Goal: Transaction & Acquisition: Purchase product/service

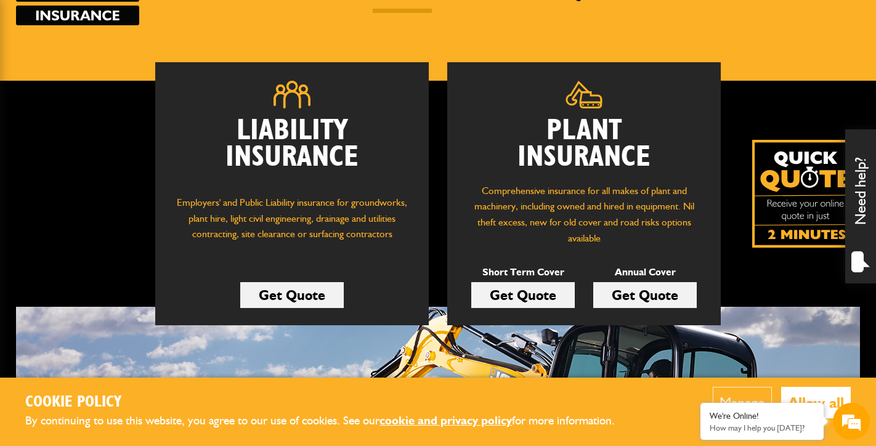
scroll to position [183, 0]
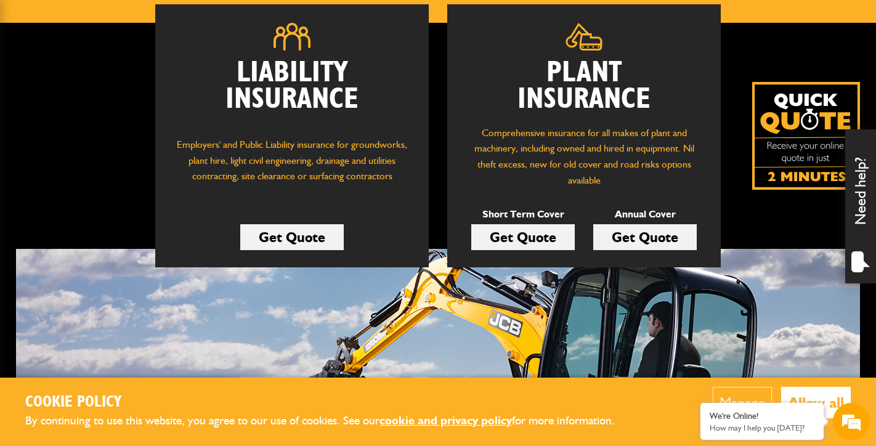
click at [811, 398] on button "Allow all" at bounding box center [816, 402] width 70 height 31
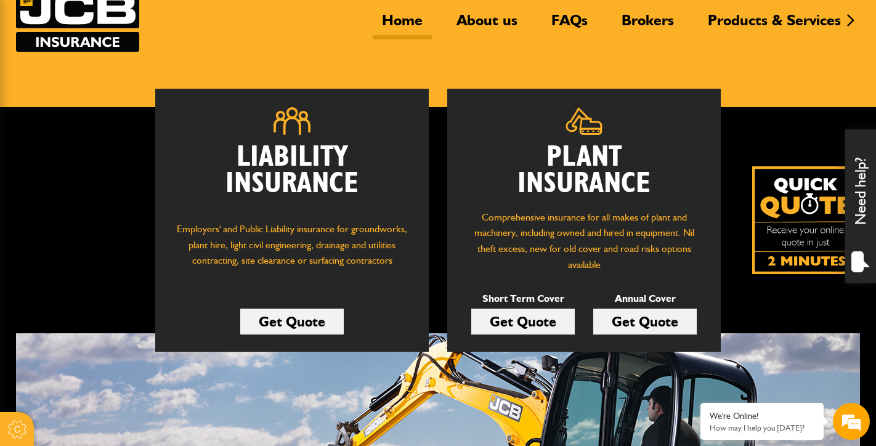
scroll to position [98, 0]
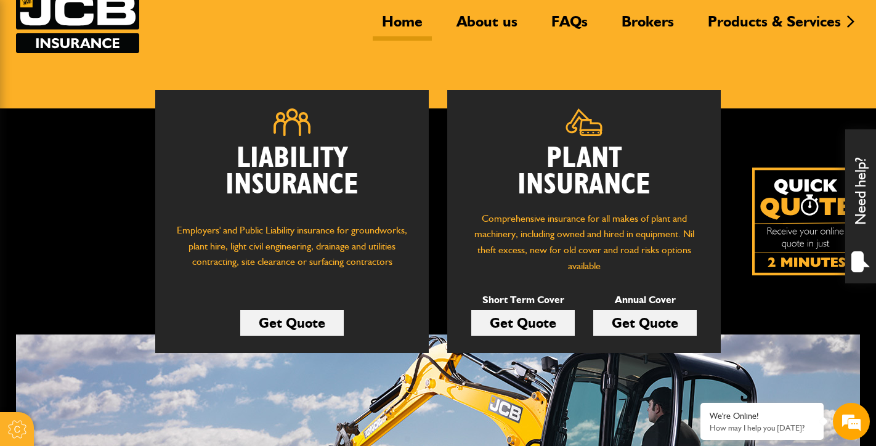
click at [314, 335] on div "Liability Insurance Employers' and Public Liability insurance for groundworks, …" at bounding box center [291, 221] width 273 height 263
click at [311, 321] on link "Get Quote" at bounding box center [291, 323] width 103 height 26
click at [286, 328] on link "Get Quote" at bounding box center [291, 323] width 103 height 26
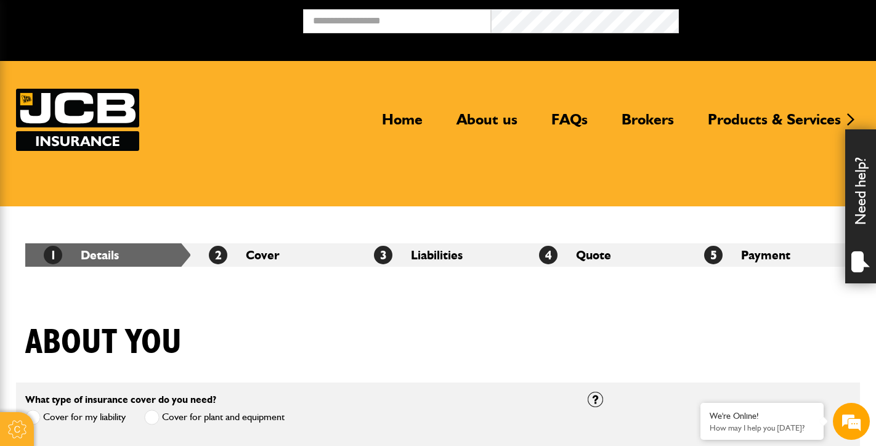
click at [76, 110] on img at bounding box center [77, 120] width 123 height 62
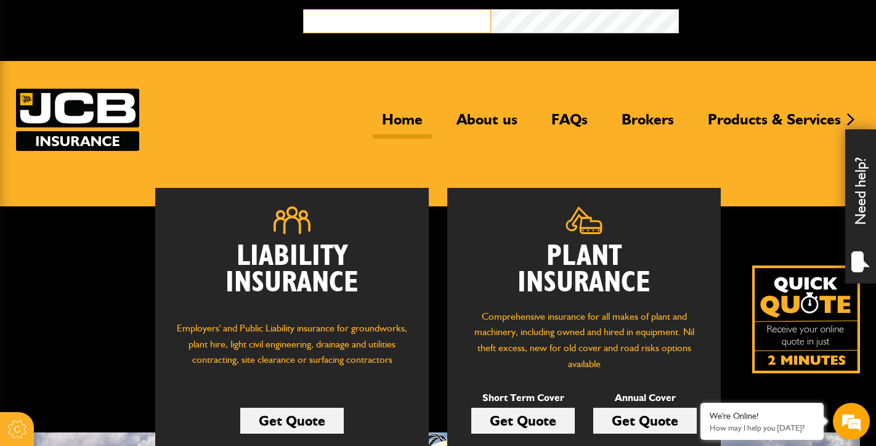
type input "*"
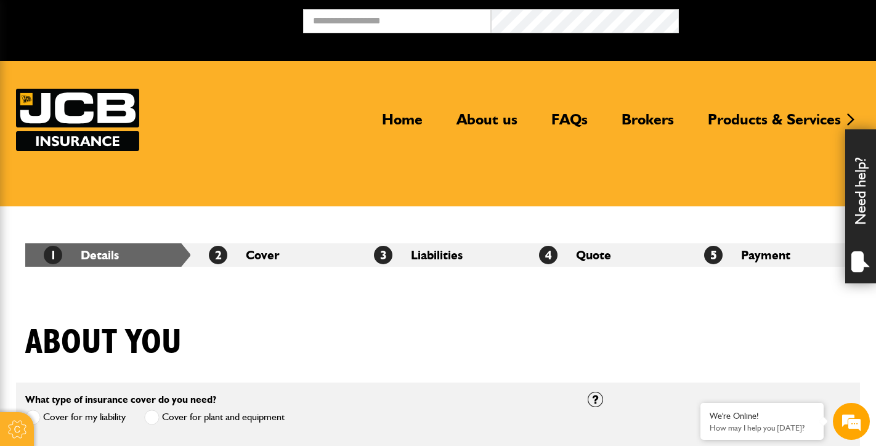
click at [105, 97] on img at bounding box center [77, 120] width 123 height 62
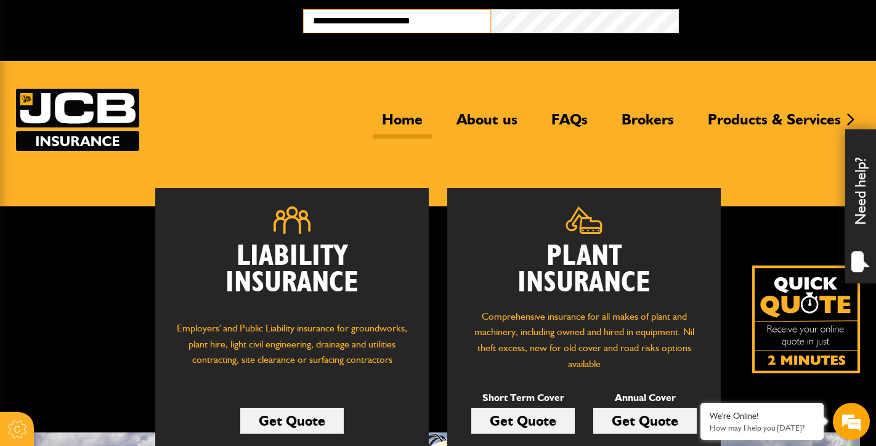
type input "**********"
click at [772, 18] on button "Broker Login" at bounding box center [773, 18] width 188 height 19
type input "**********"
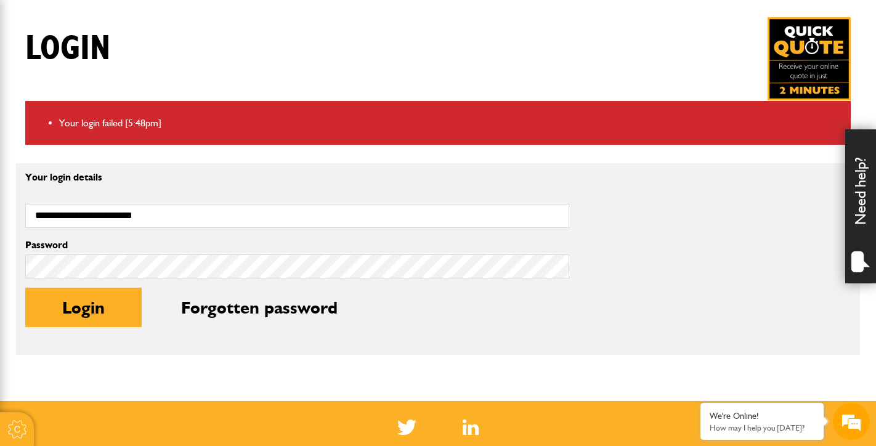
scroll to position [281, 0]
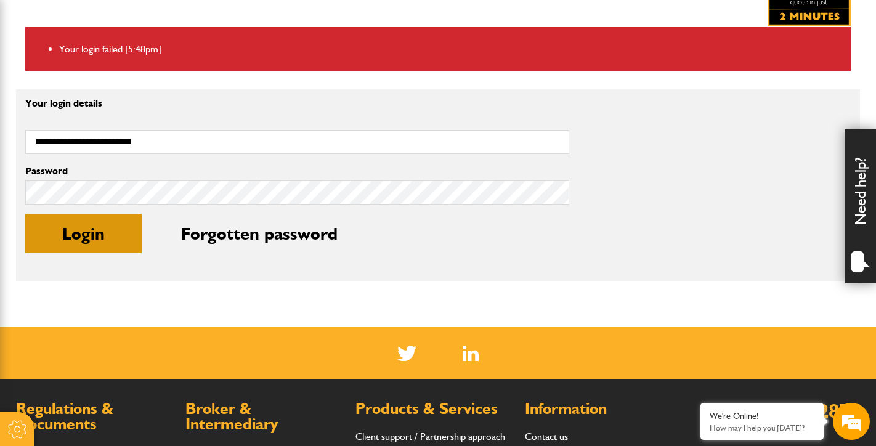
click at [105, 227] on button "Login" at bounding box center [83, 233] width 116 height 39
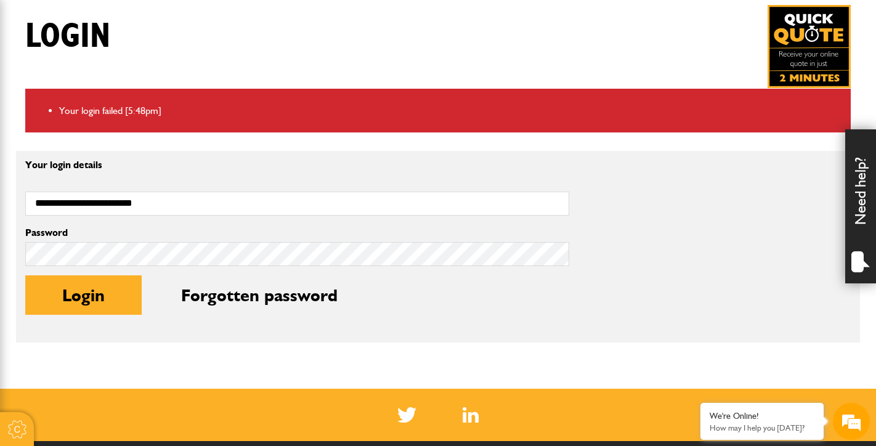
scroll to position [285, 0]
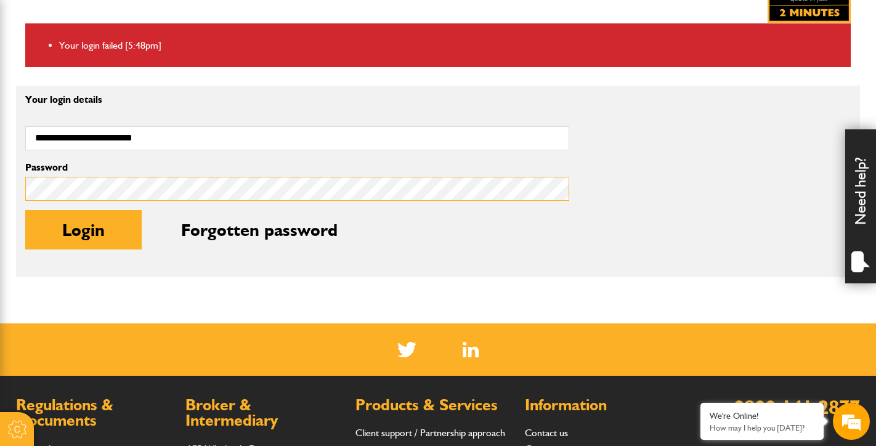
click at [83, 229] on button "Login" at bounding box center [83, 229] width 116 height 39
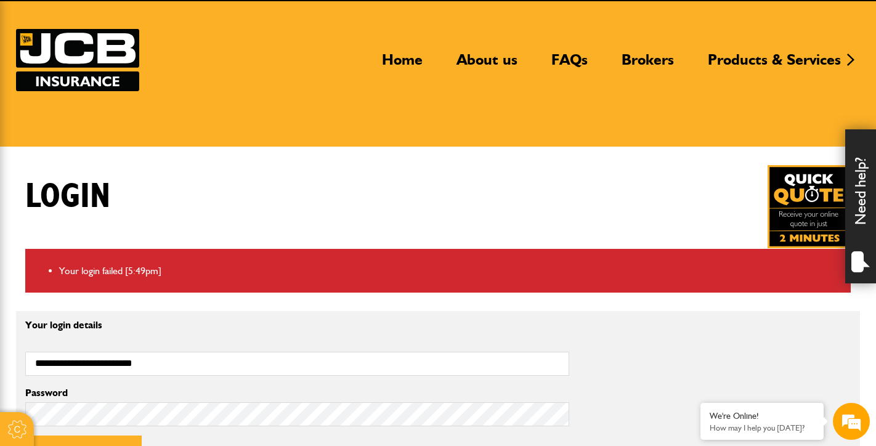
scroll to position [300, 0]
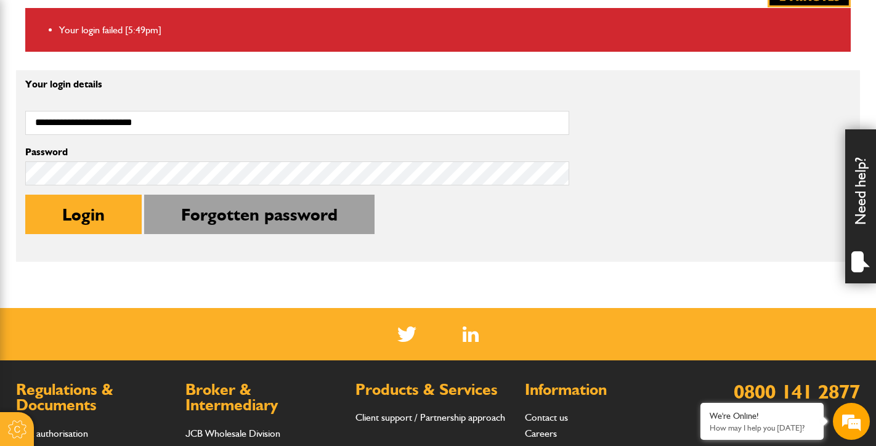
click at [273, 228] on button "Forgotten password" at bounding box center [259, 214] width 230 height 39
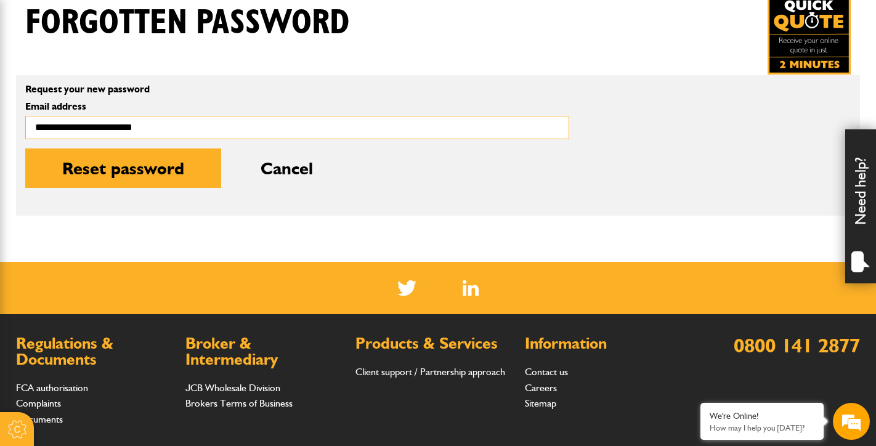
type input "**********"
click at [123, 168] on button "Reset password" at bounding box center [123, 167] width 196 height 39
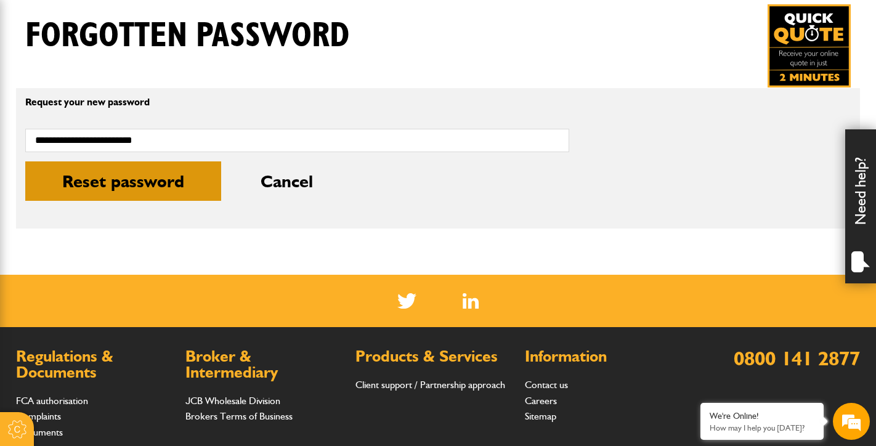
scroll to position [244, 0]
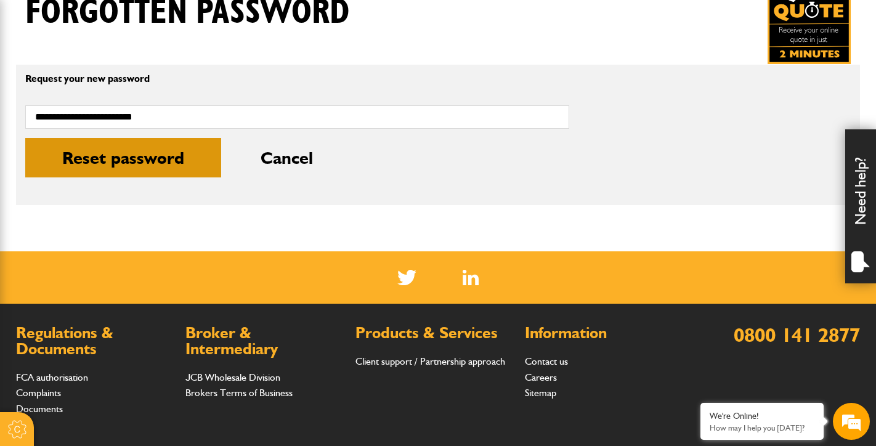
click at [106, 172] on button "Reset password" at bounding box center [123, 157] width 196 height 39
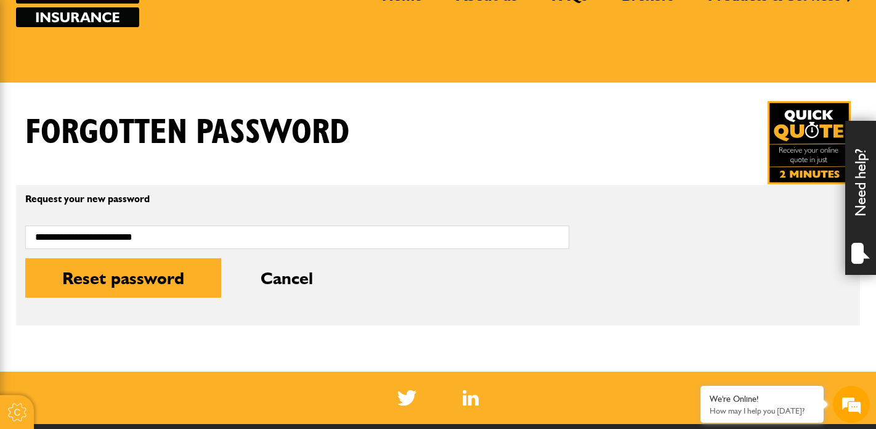
scroll to position [254, 0]
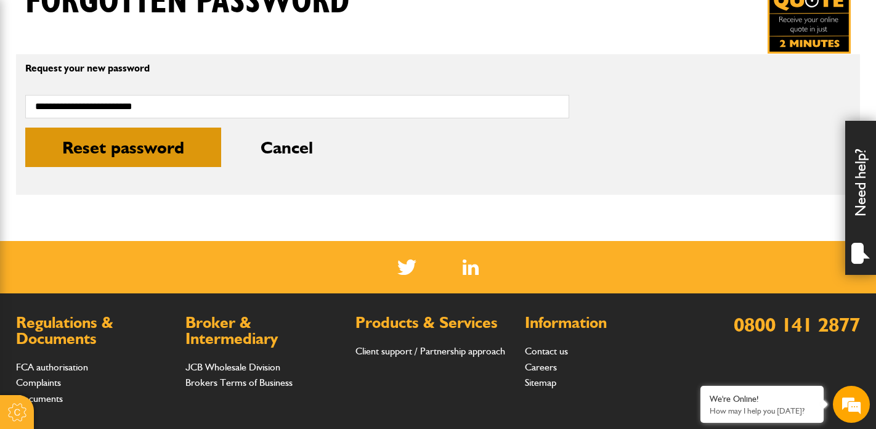
click at [161, 161] on button "Reset password" at bounding box center [123, 146] width 196 height 39
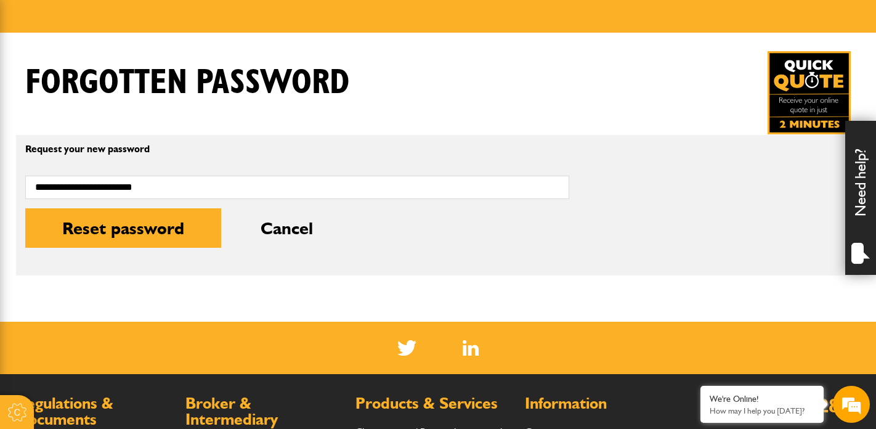
scroll to position [194, 0]
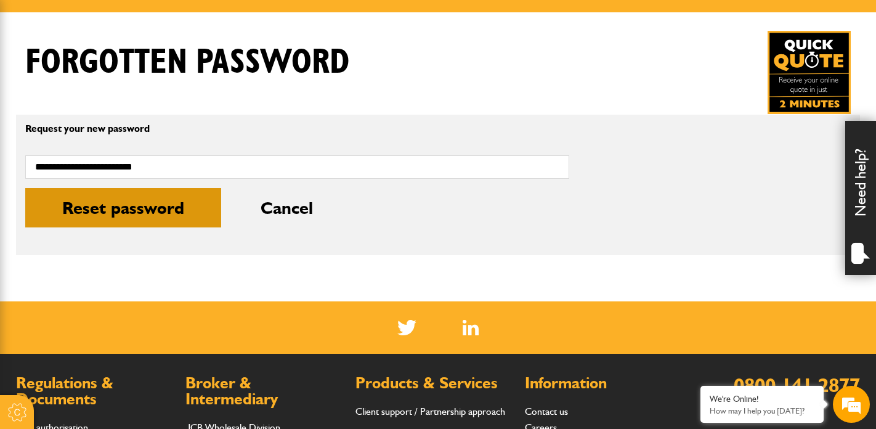
click at [115, 205] on button "Reset password" at bounding box center [123, 207] width 196 height 39
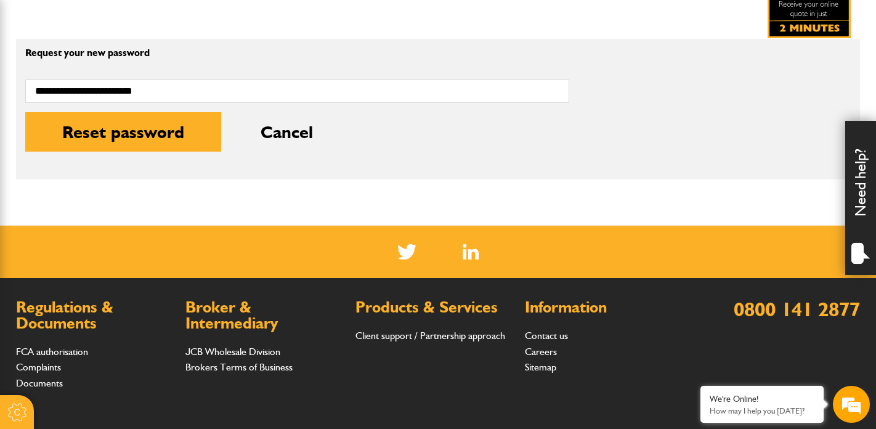
scroll to position [118, 0]
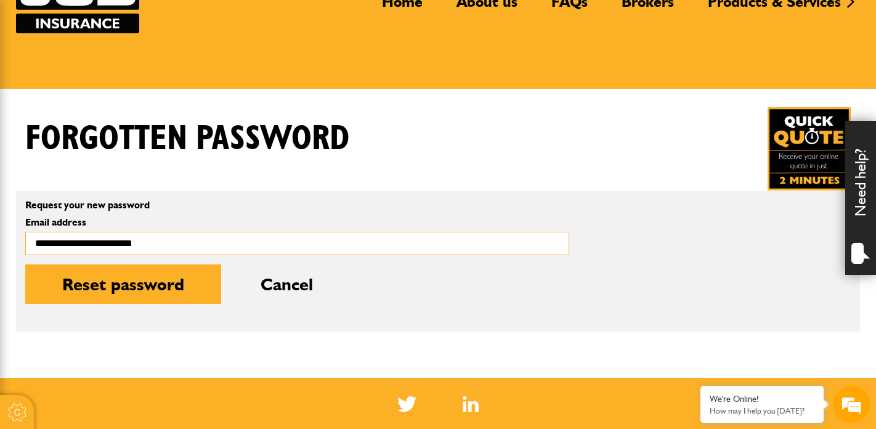
click at [123, 284] on button "Reset password" at bounding box center [123, 283] width 196 height 39
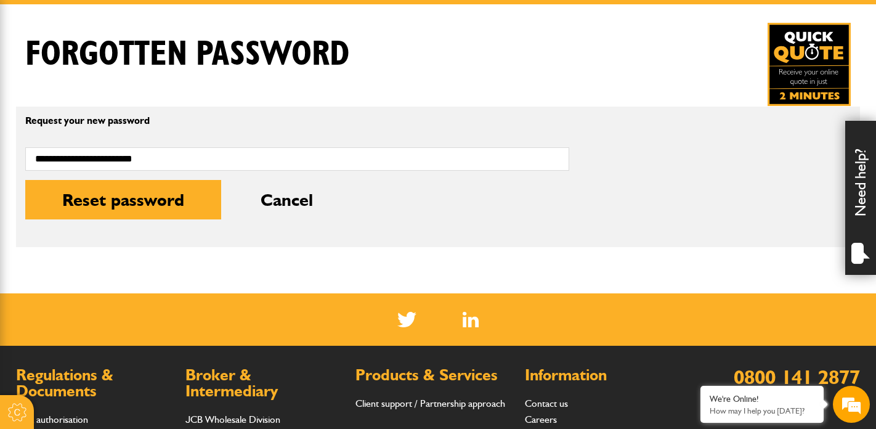
scroll to position [255, 0]
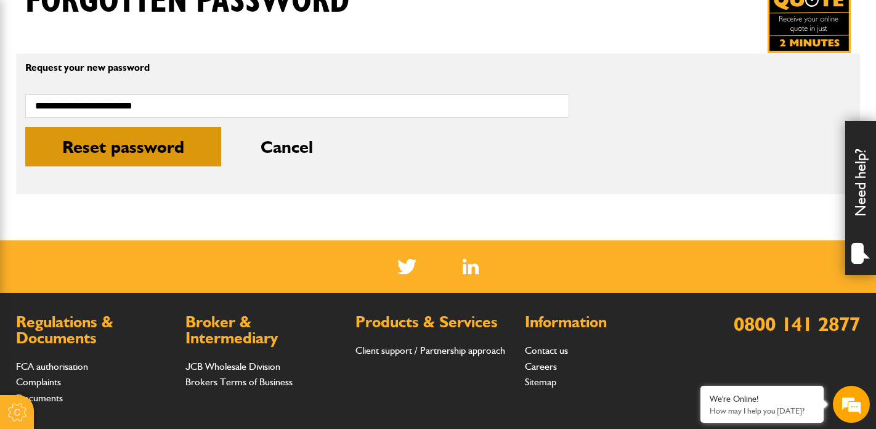
click at [104, 143] on button "Reset password" at bounding box center [123, 146] width 196 height 39
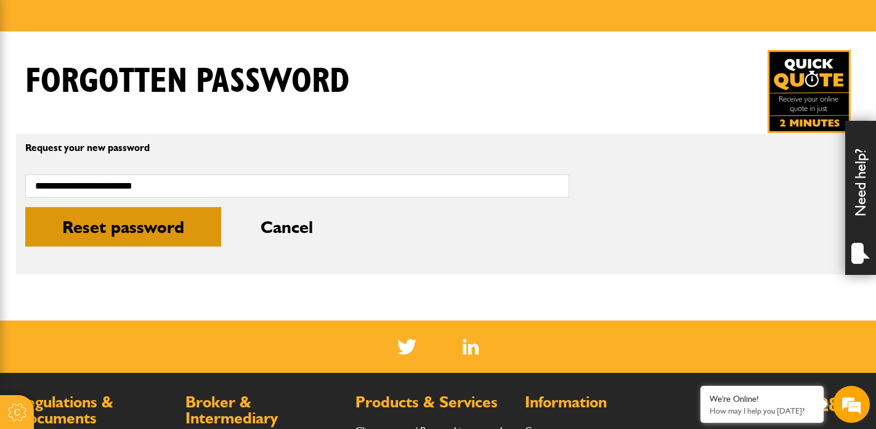
click at [137, 225] on button "Reset password" at bounding box center [123, 226] width 196 height 39
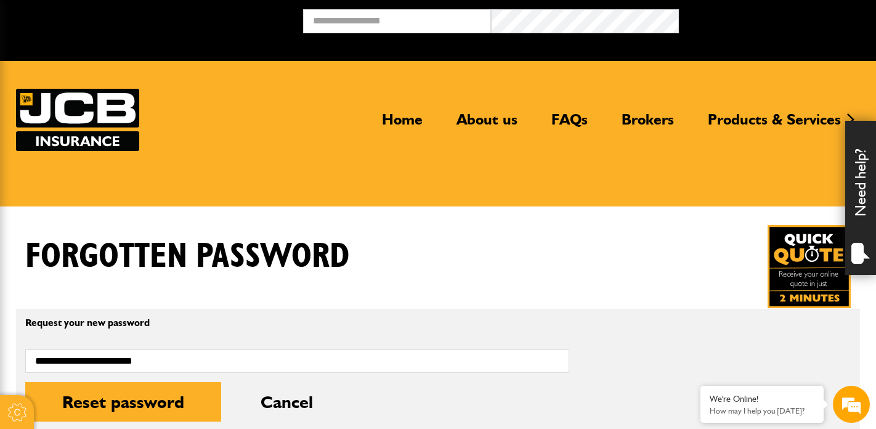
click at [73, 135] on img at bounding box center [77, 120] width 123 height 62
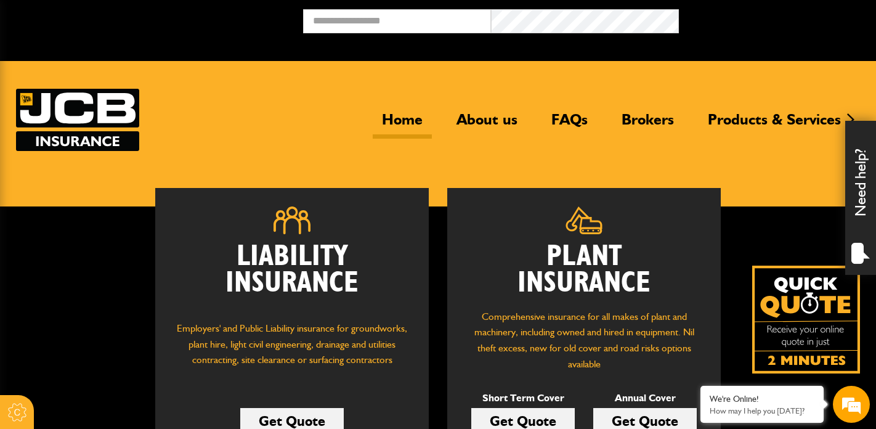
scroll to position [154, 0]
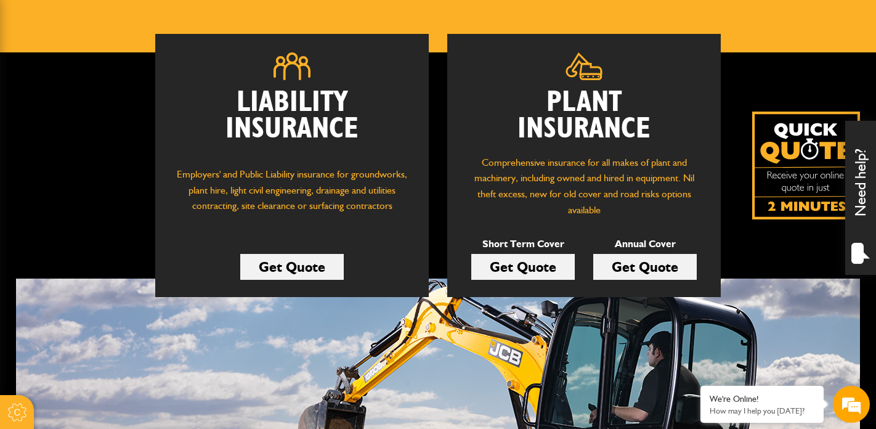
click at [281, 246] on div "Liability Insurance Employers' and Public Liability insurance for groundworks, …" at bounding box center [291, 165] width 273 height 263
click at [278, 255] on link "Get Quote" at bounding box center [291, 267] width 103 height 26
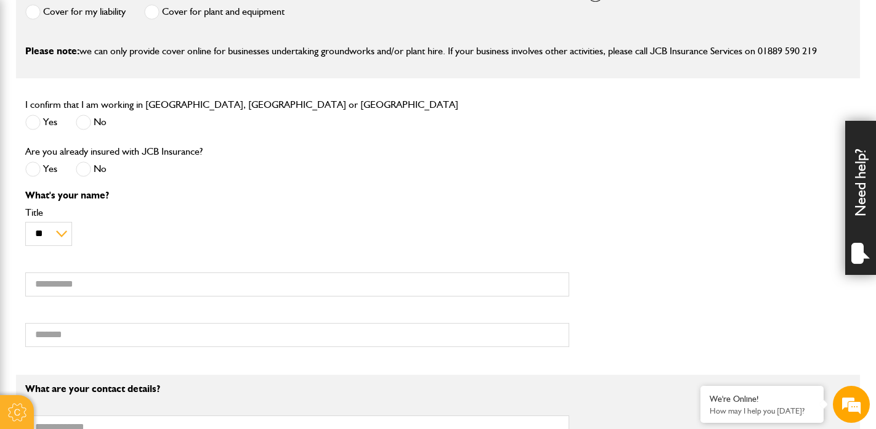
scroll to position [409, 0]
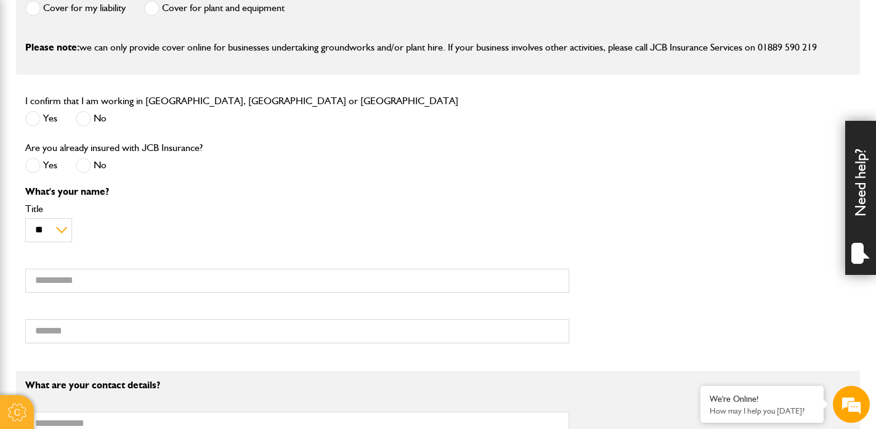
click at [42, 121] on label "Yes" at bounding box center [41, 118] width 32 height 15
click at [32, 168] on span at bounding box center [32, 165] width 15 height 15
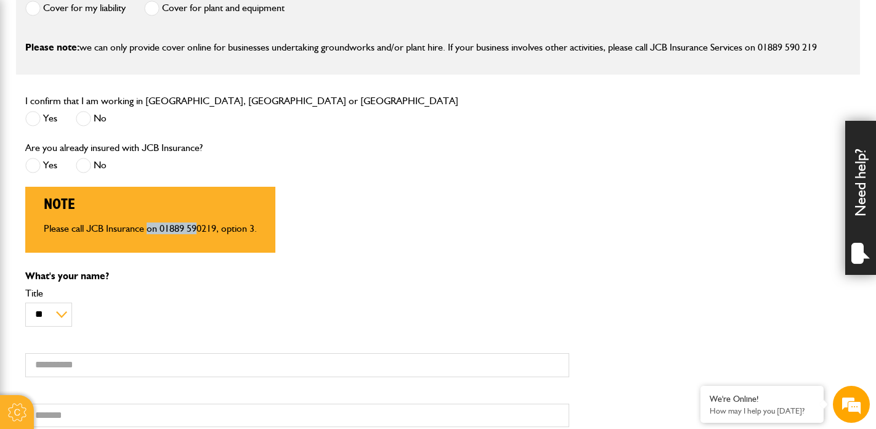
drag, startPoint x: 148, startPoint y: 230, endPoint x: 199, endPoint y: 232, distance: 51.1
click at [199, 232] on p "Please call JCB Insurance on 01889 590219, option 3." at bounding box center [150, 229] width 213 height 10
click at [145, 194] on div "Note Please call JCB Insurance on 01889 590219, option 3." at bounding box center [150, 220] width 250 height 66
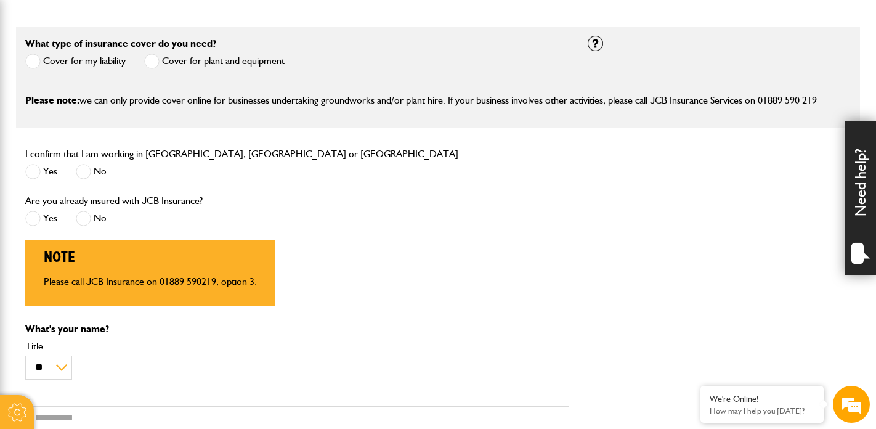
scroll to position [369, 0]
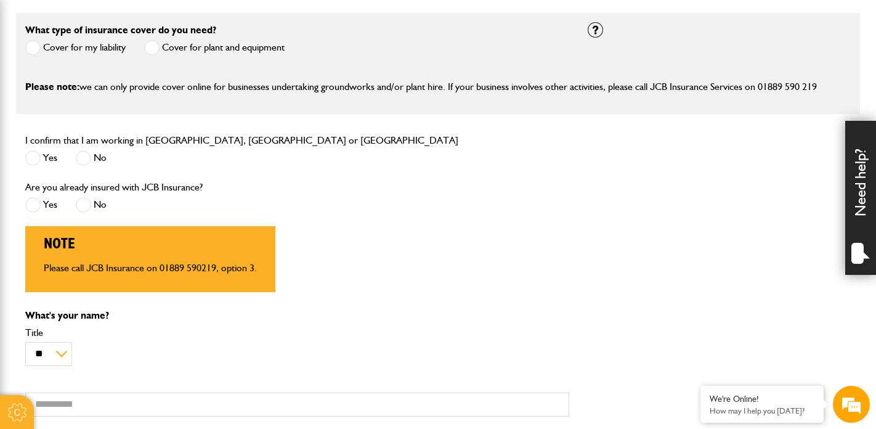
click at [103, 204] on label "No" at bounding box center [91, 204] width 31 height 15
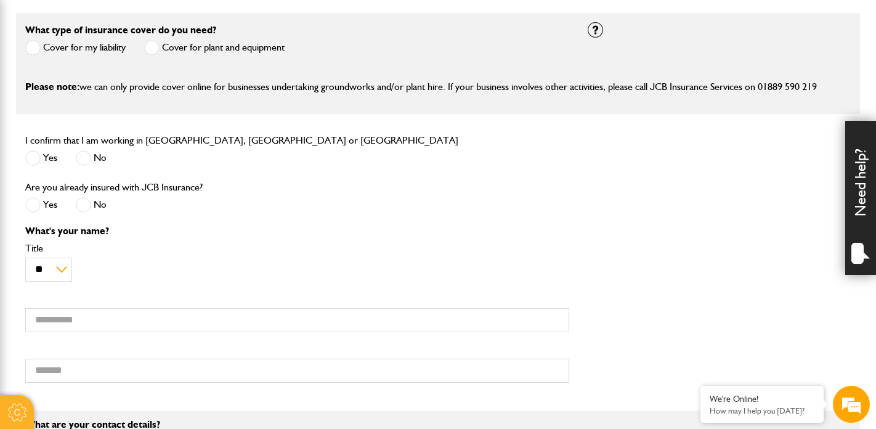
click at [36, 204] on span at bounding box center [32, 204] width 15 height 15
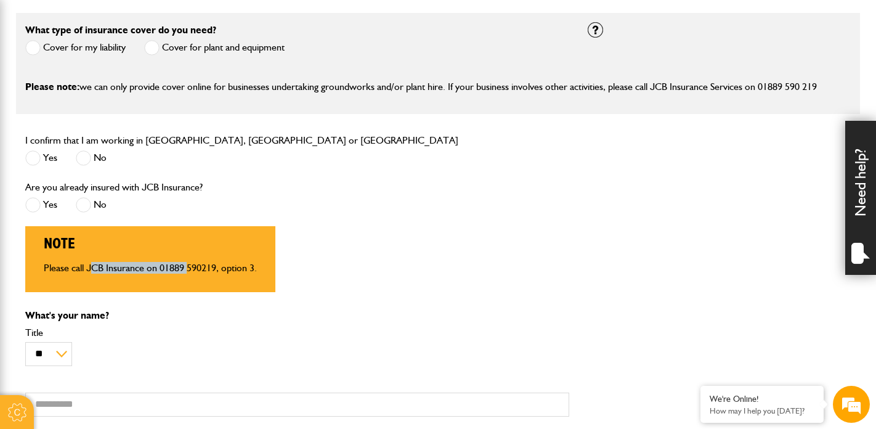
drag, startPoint x: 89, startPoint y: 266, endPoint x: 244, endPoint y: 264, distance: 155.2
click at [244, 264] on p "Please call JCB Insurance on 01889 590219, option 3." at bounding box center [150, 268] width 213 height 10
click at [95, 206] on label "No" at bounding box center [91, 204] width 31 height 15
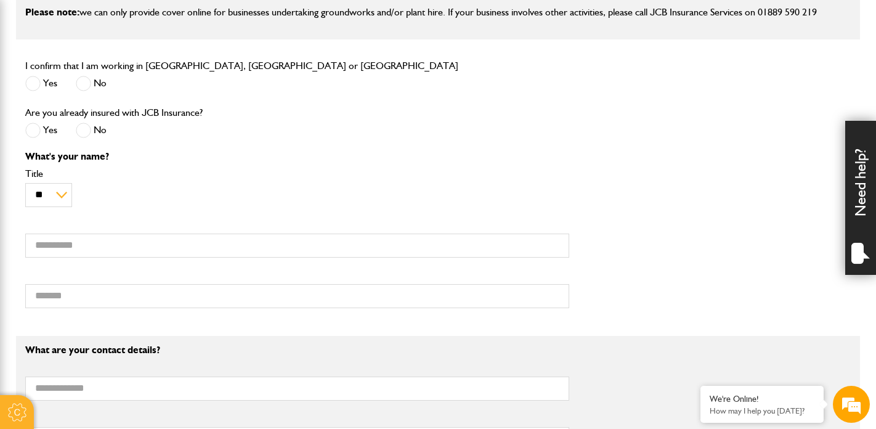
scroll to position [445, 0]
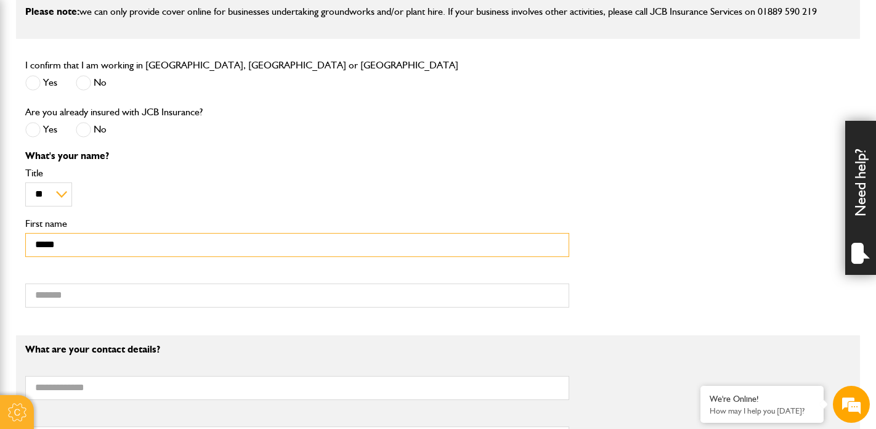
type input "*****"
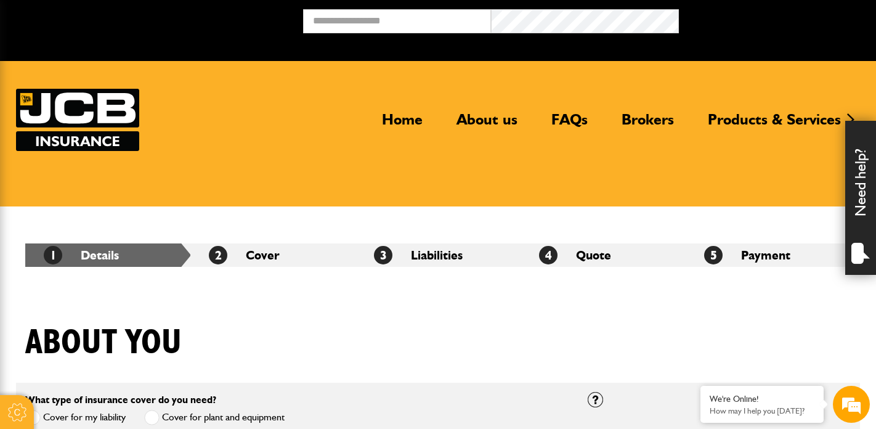
scroll to position [0, 0]
type input "******"
click at [64, 120] on img at bounding box center [77, 120] width 123 height 62
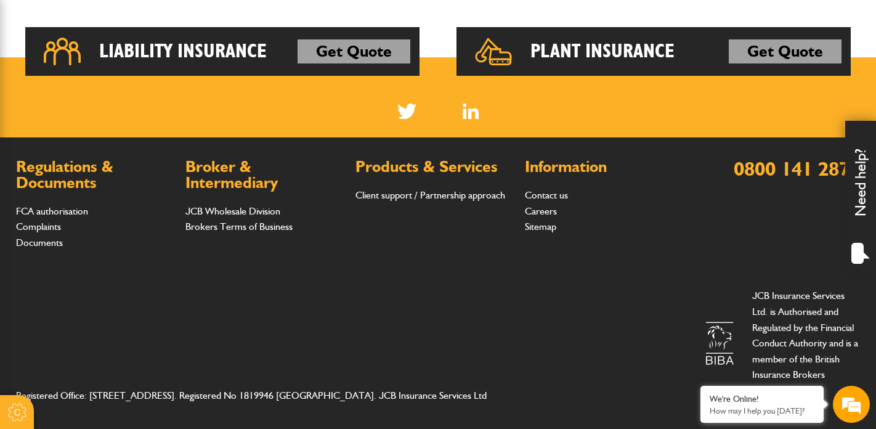
scroll to position [1013, 0]
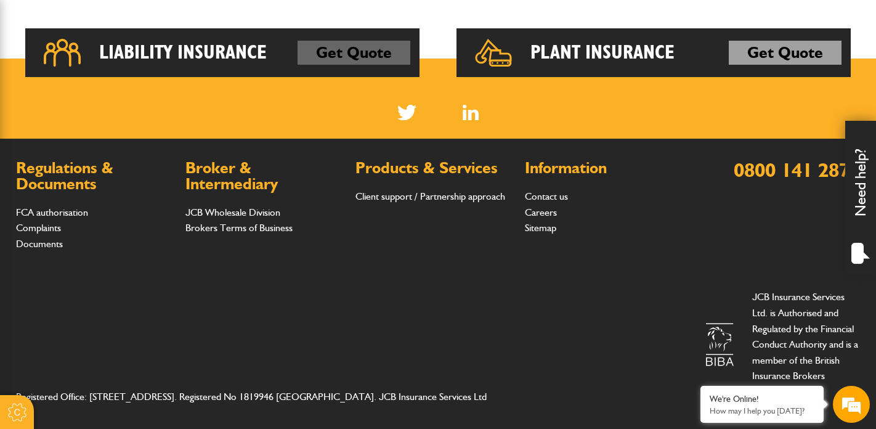
click at [353, 57] on link "Get Quote" at bounding box center [353, 53] width 113 height 25
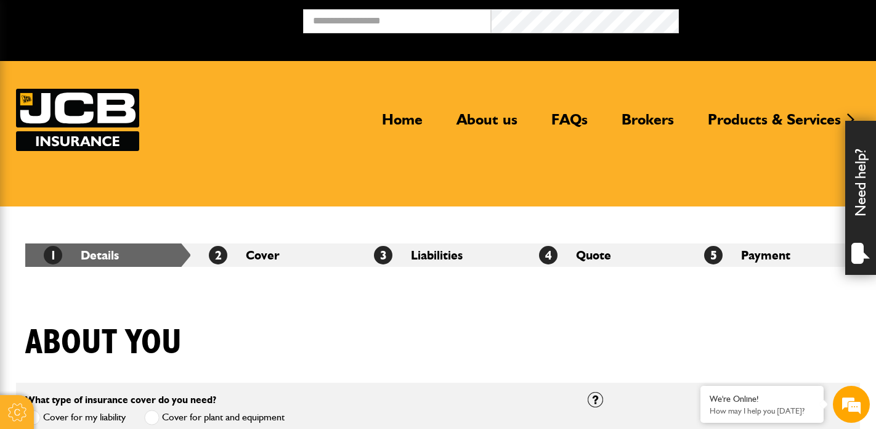
click at [109, 104] on img at bounding box center [77, 120] width 123 height 62
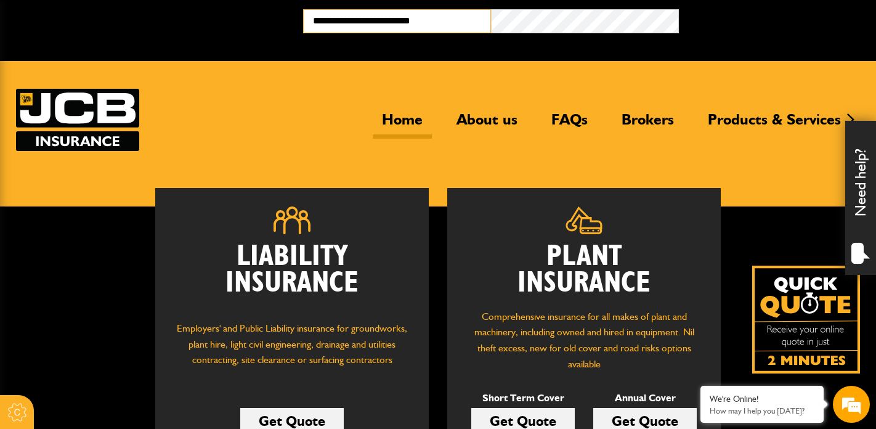
type input "**********"
click at [772, 18] on button "Broker Login" at bounding box center [773, 18] width 188 height 19
type input "**********"
click at [772, 18] on button "Broker Login" at bounding box center [773, 18] width 188 height 19
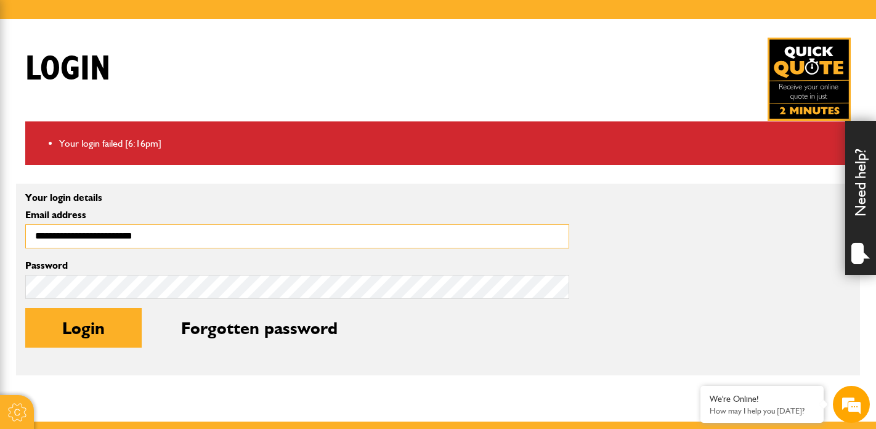
scroll to position [304, 0]
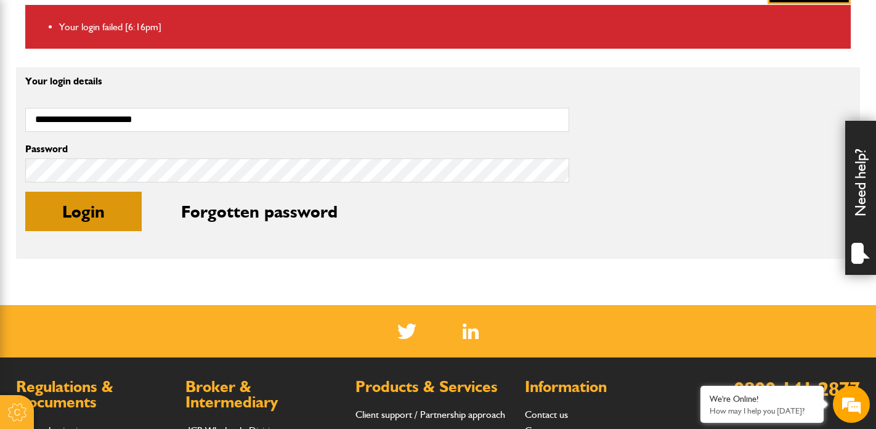
click at [127, 214] on button "Login" at bounding box center [83, 211] width 116 height 39
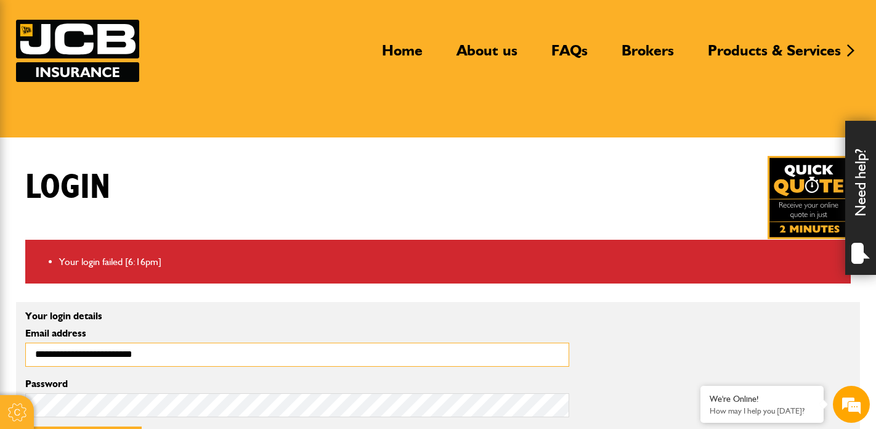
scroll to position [223, 0]
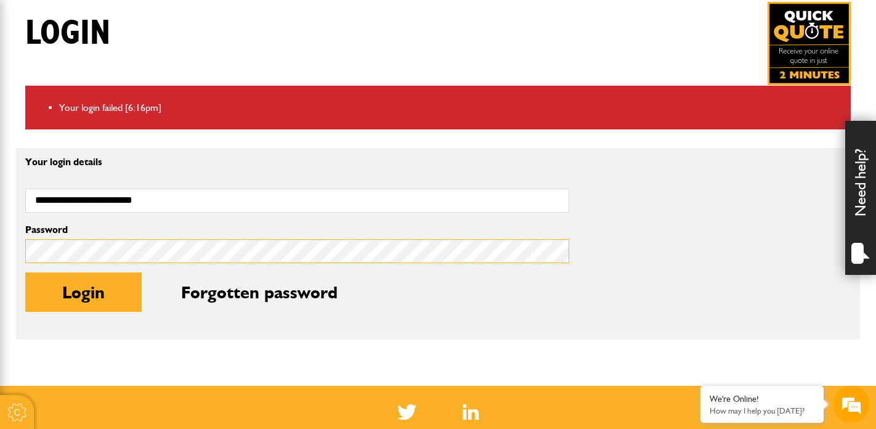
click at [83, 291] on button "Login" at bounding box center [83, 291] width 116 height 39
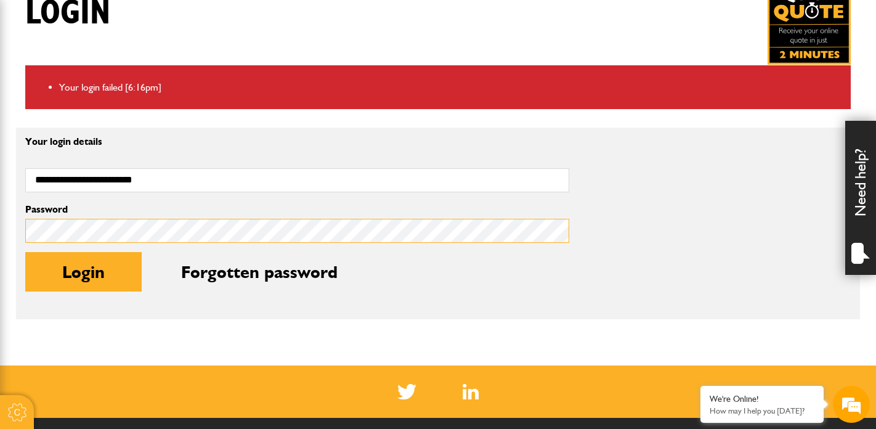
click at [83, 271] on button "Login" at bounding box center [83, 271] width 116 height 39
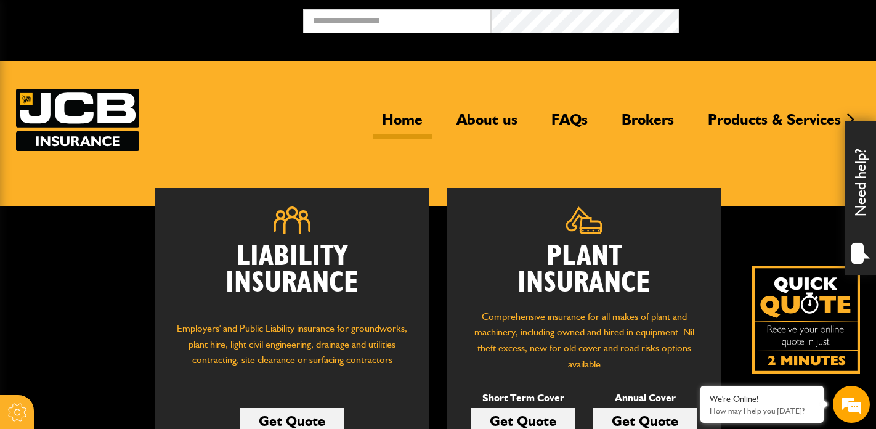
click at [267, 123] on div "Home About us FAQs Brokers Products & Services Construction insurance Car and c…" at bounding box center [438, 120] width 844 height 62
click at [390, 31] on input "email" at bounding box center [397, 21] width 188 height 24
type input "**********"
click at [772, 18] on button "Broker Login" at bounding box center [773, 18] width 188 height 19
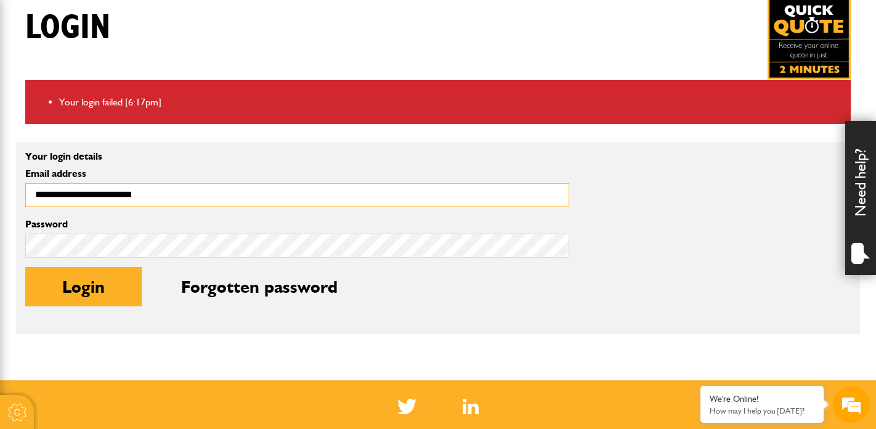
scroll to position [373, 0]
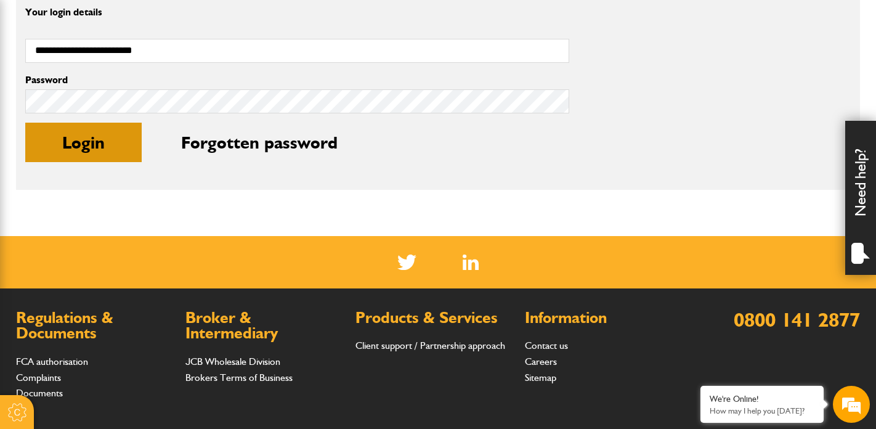
click at [82, 158] on button "Login" at bounding box center [83, 142] width 116 height 39
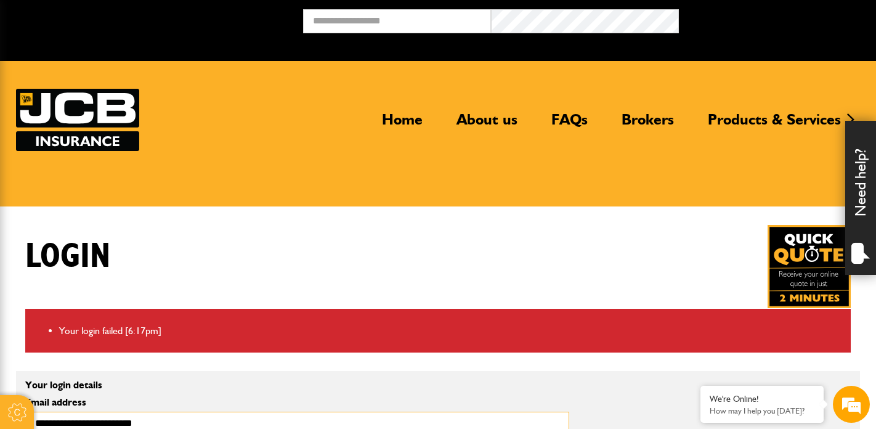
scroll to position [1, 0]
click at [796, 264] on img at bounding box center [808, 266] width 83 height 83
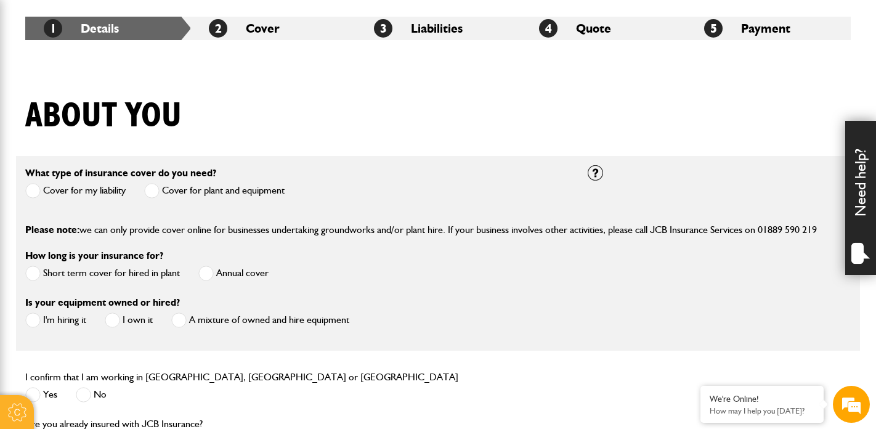
scroll to position [239, 0]
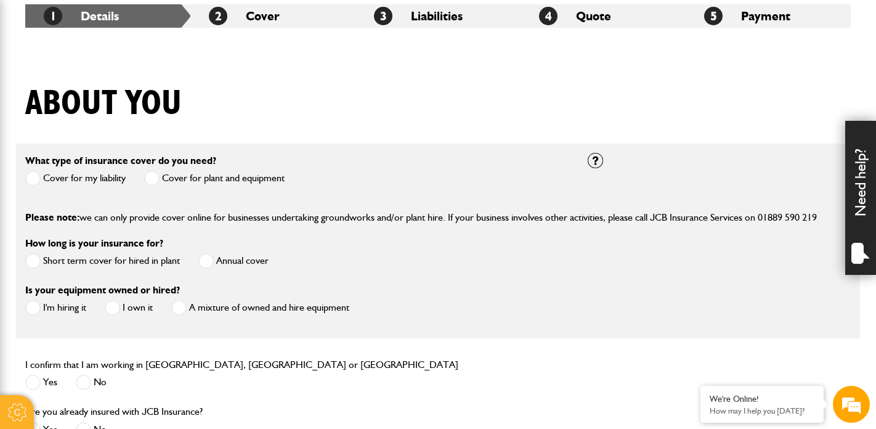
click at [110, 179] on label "Cover for my liability" at bounding box center [75, 178] width 100 height 15
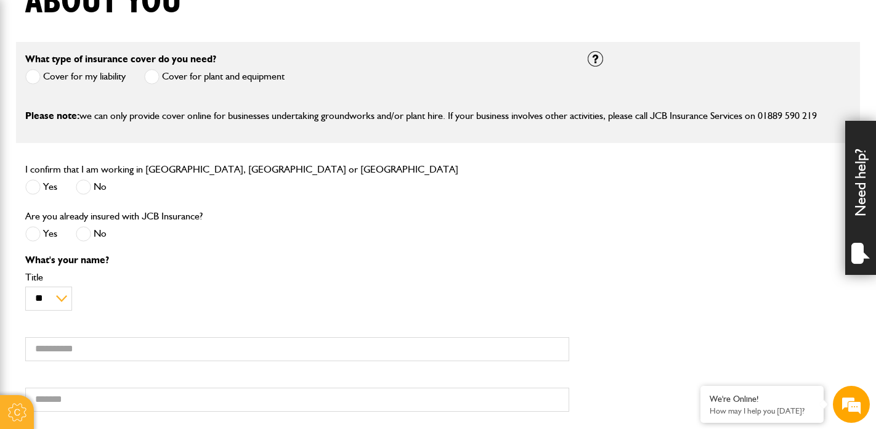
scroll to position [347, 0]
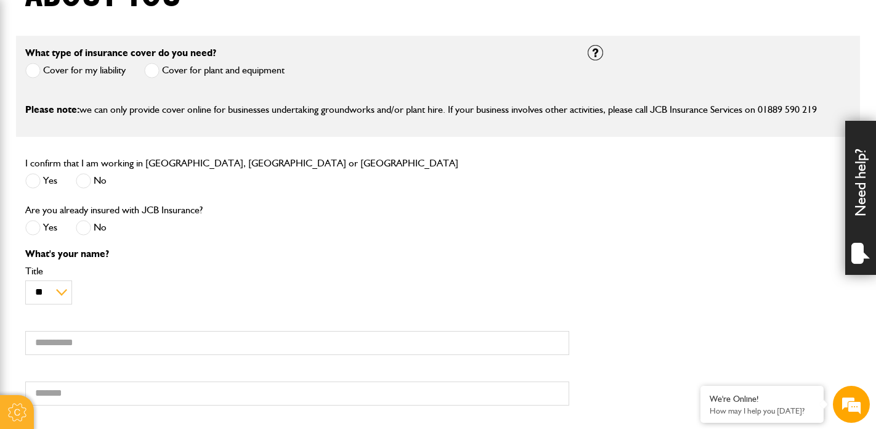
click at [29, 225] on span at bounding box center [32, 227] width 15 height 15
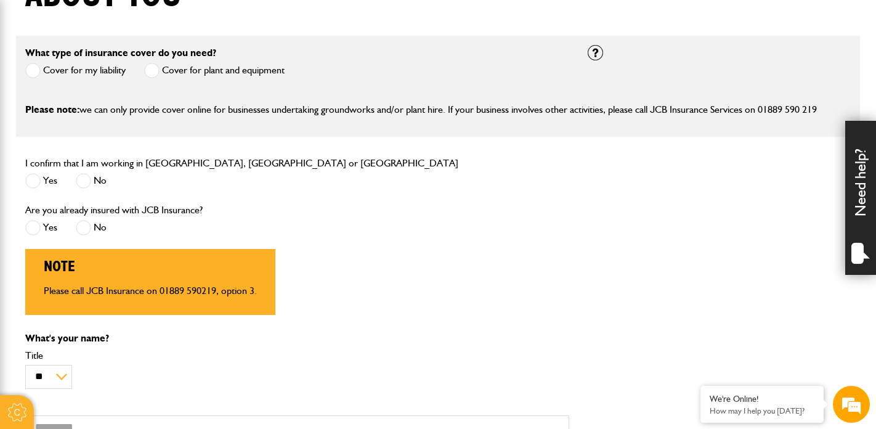
scroll to position [0, 0]
click at [84, 227] on span at bounding box center [83, 227] width 15 height 15
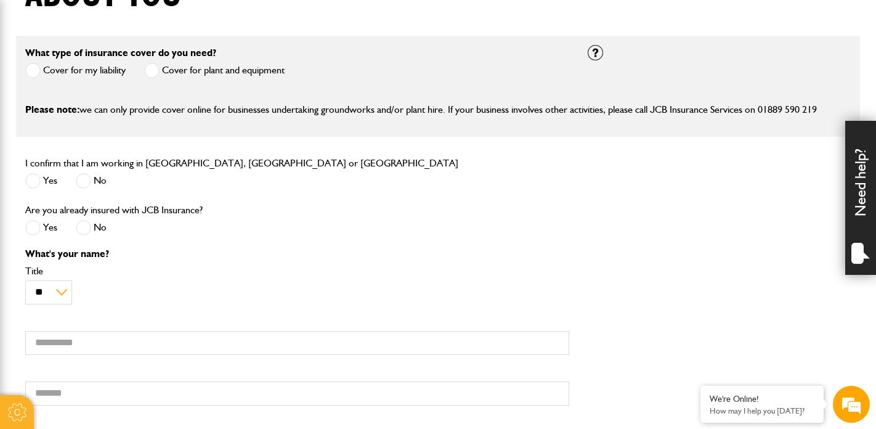
click at [40, 185] on span at bounding box center [32, 180] width 15 height 15
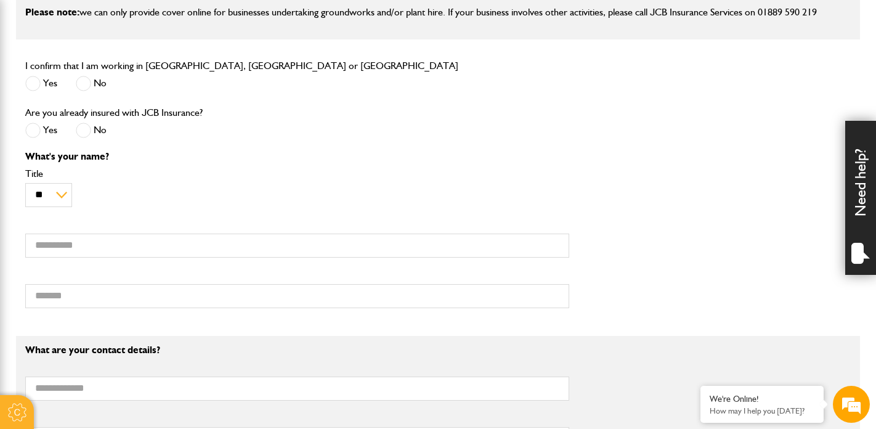
scroll to position [447, 0]
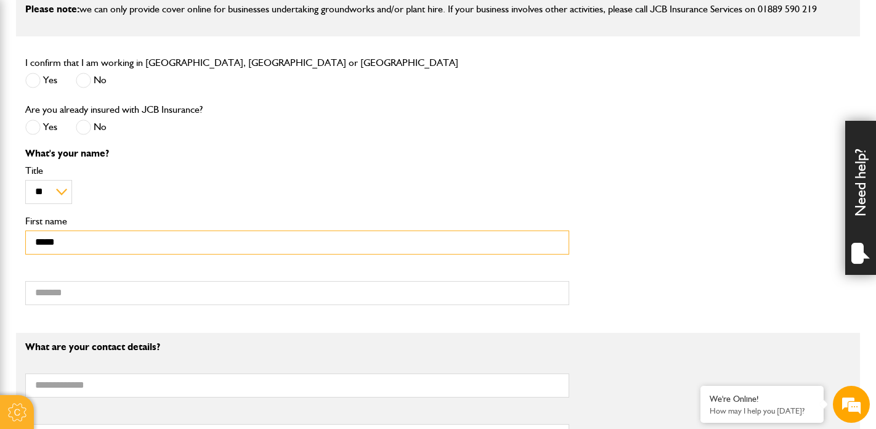
type input "*****"
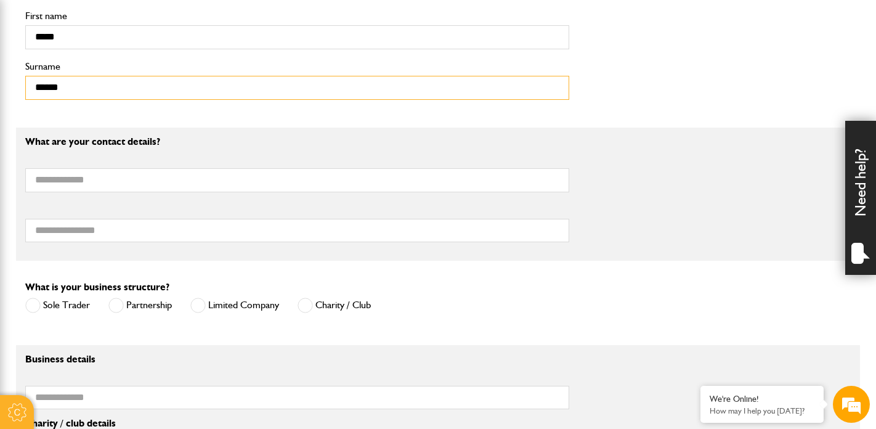
scroll to position [653, 0]
type input "******"
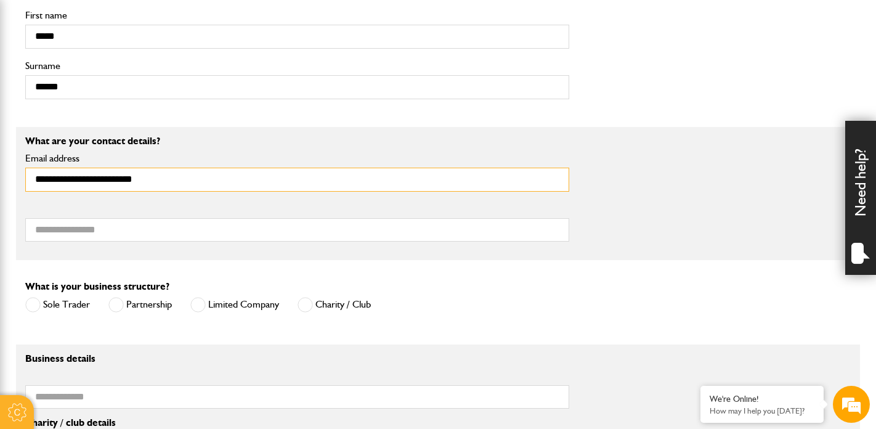
type input "**********"
click at [379, 244] on div "**********" at bounding box center [297, 193] width 562 height 115
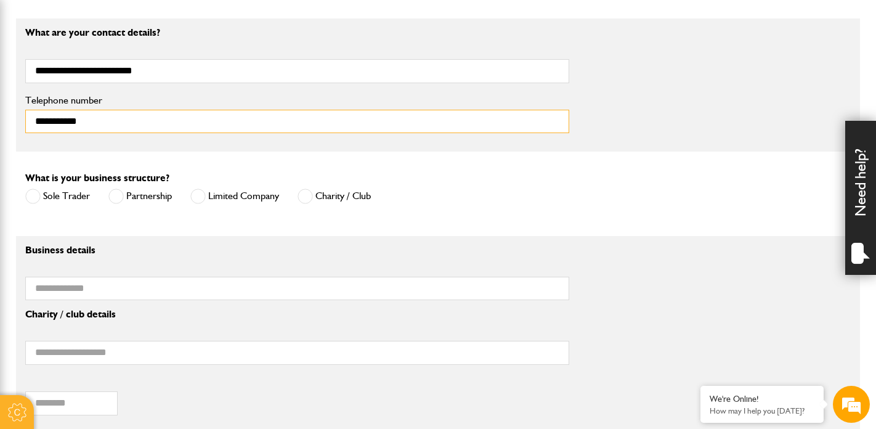
scroll to position [754, 0]
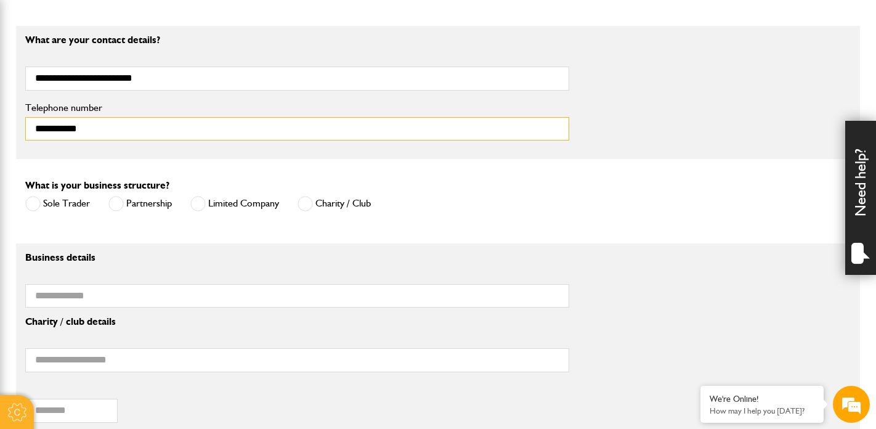
type input "**********"
click at [66, 214] on div "Sole Trader" at bounding box center [57, 205] width 65 height 20
click at [63, 209] on label "Sole Trader" at bounding box center [57, 203] width 65 height 15
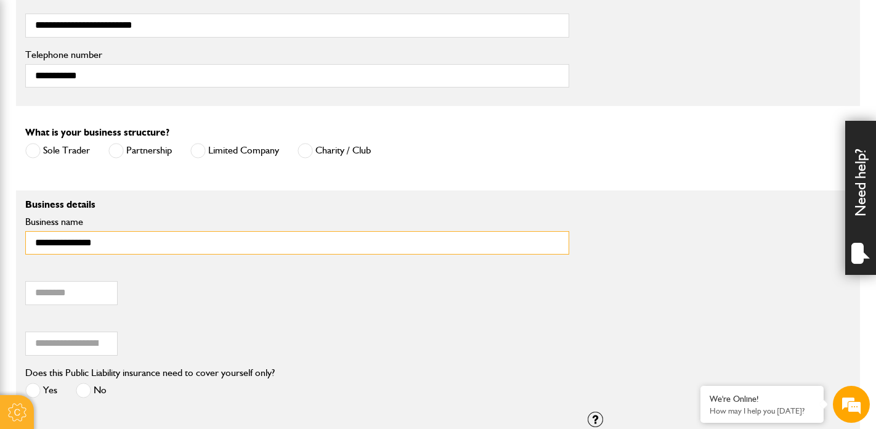
scroll to position [834, 0]
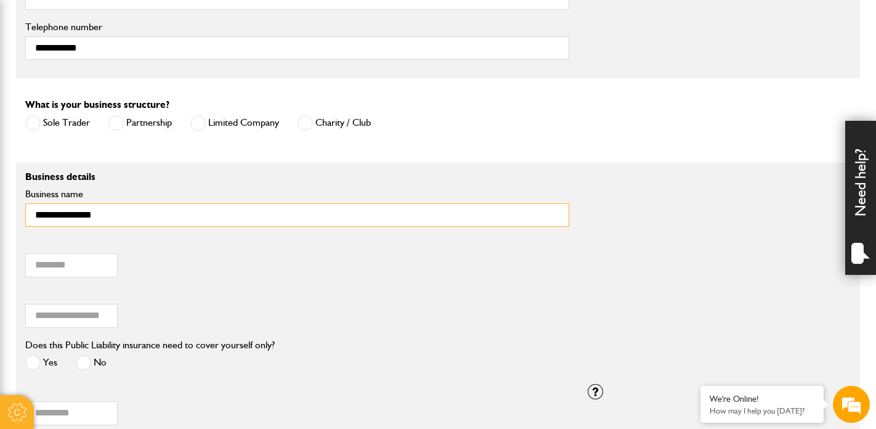
type input "**********"
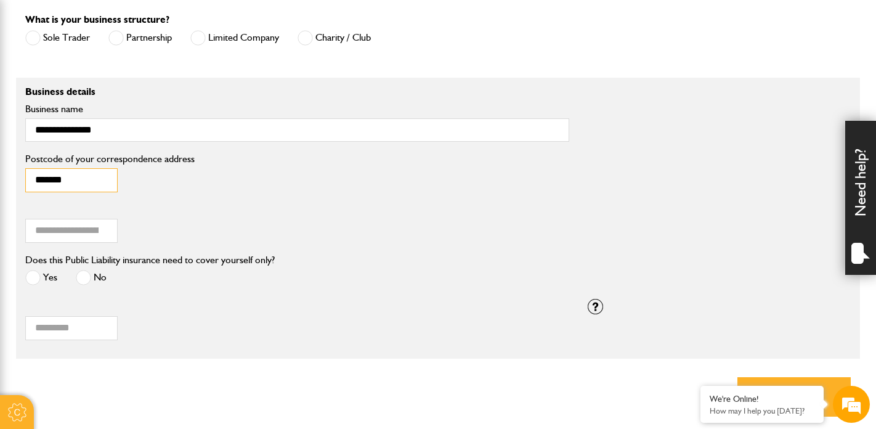
scroll to position [922, 0]
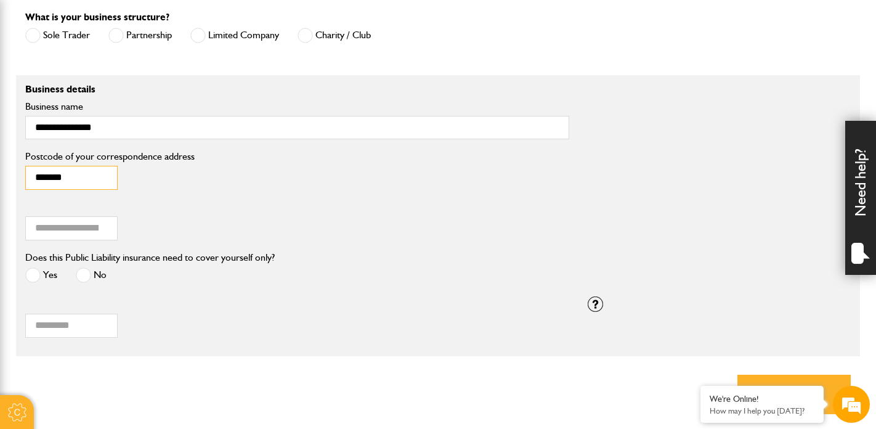
type input "*******"
click at [63, 225] on input "Annual turnover (£)" at bounding box center [71, 228] width 92 height 24
type input "*"
type input "**"
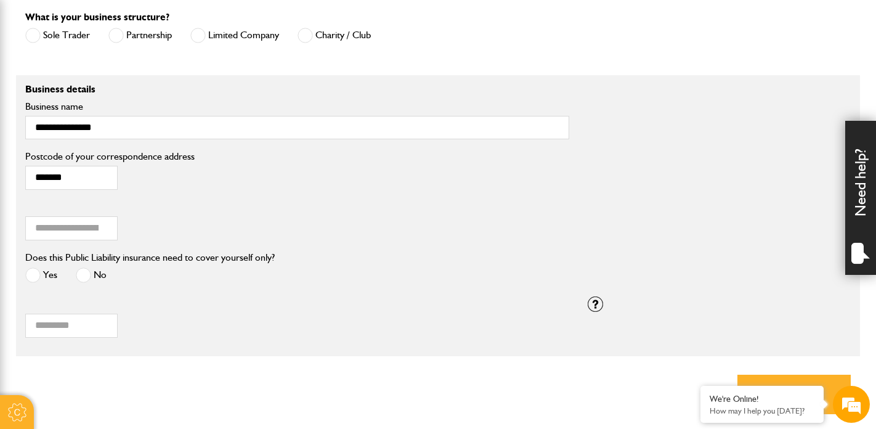
click at [86, 280] on span at bounding box center [83, 274] width 15 height 15
click at [92, 321] on input "How many manual employees?" at bounding box center [71, 325] width 92 height 24
click at [145, 329] on div "How many manual employees?" at bounding box center [297, 318] width 544 height 38
click at [104, 326] on input "*" at bounding box center [71, 325] width 92 height 24
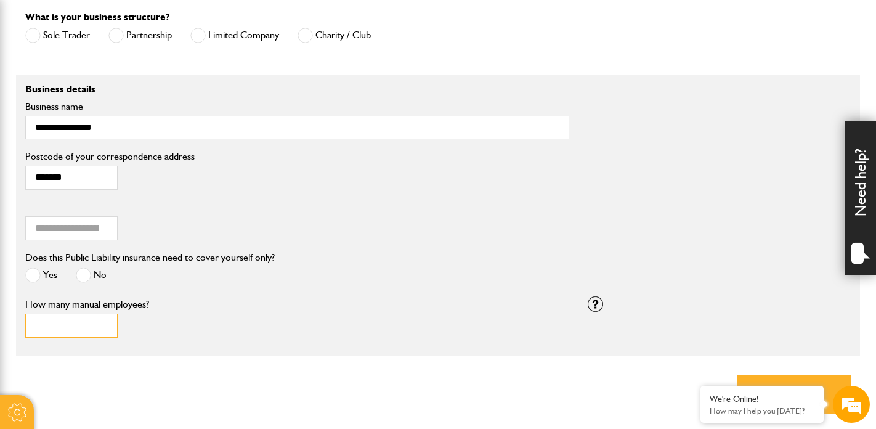
click at [105, 333] on input "*" at bounding box center [71, 325] width 92 height 24
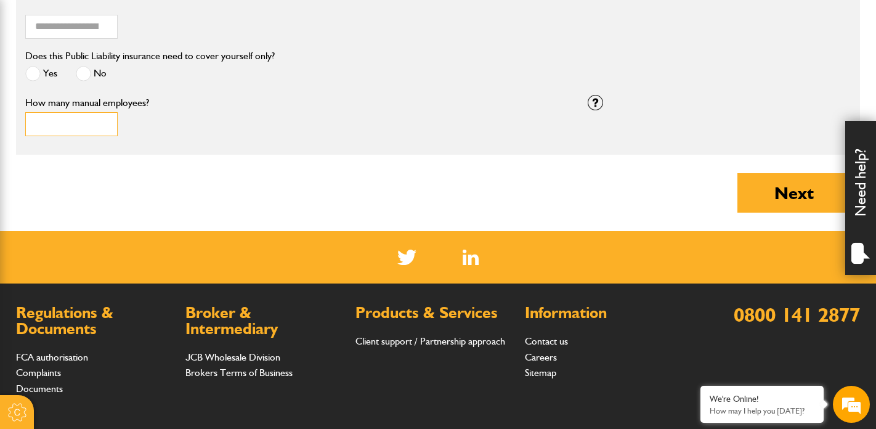
scroll to position [1154, 0]
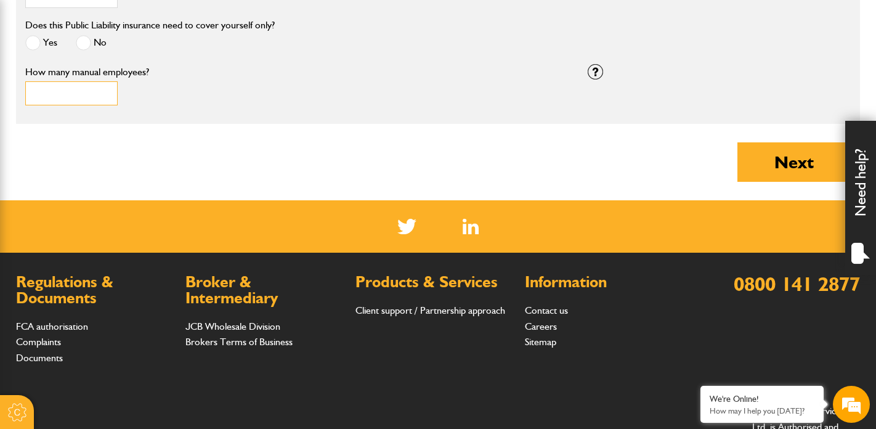
type input "*"
click at [105, 93] on input "*" at bounding box center [71, 93] width 92 height 24
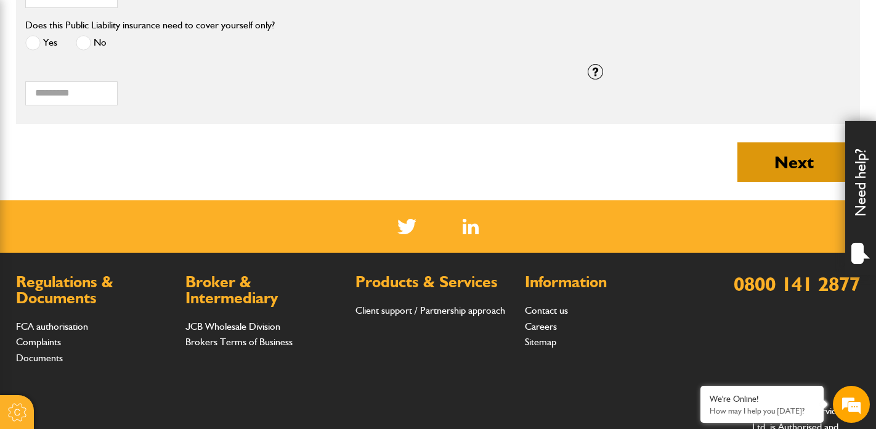
click at [788, 161] on button "Next" at bounding box center [793, 161] width 113 height 39
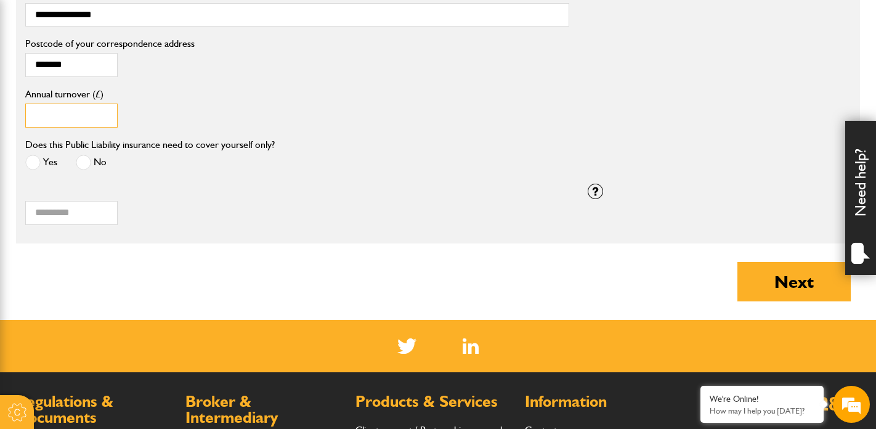
scroll to position [1227, 0]
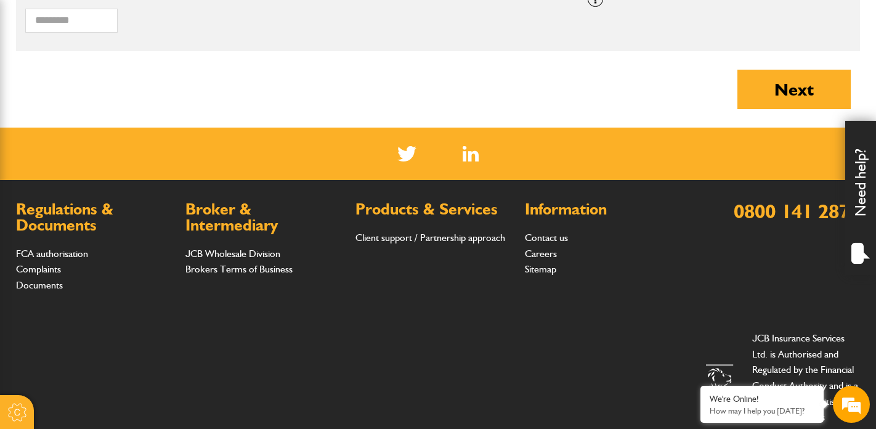
type input "*****"
click at [751, 87] on button "Next" at bounding box center [793, 89] width 113 height 39
type input "**********"
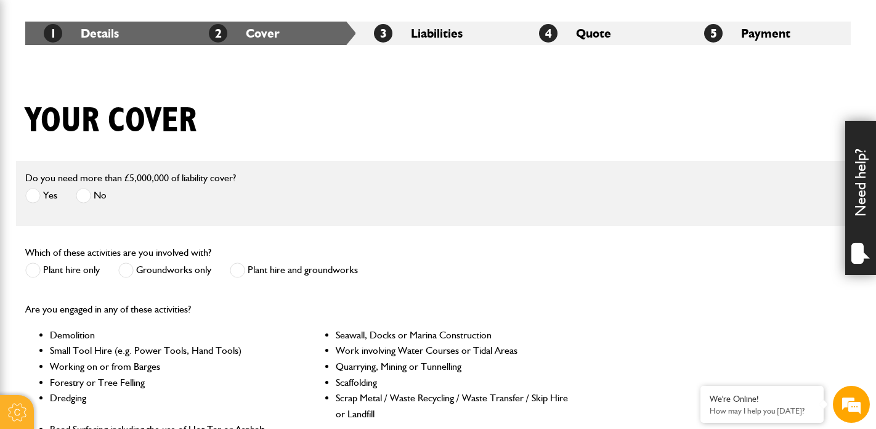
scroll to position [253, 0]
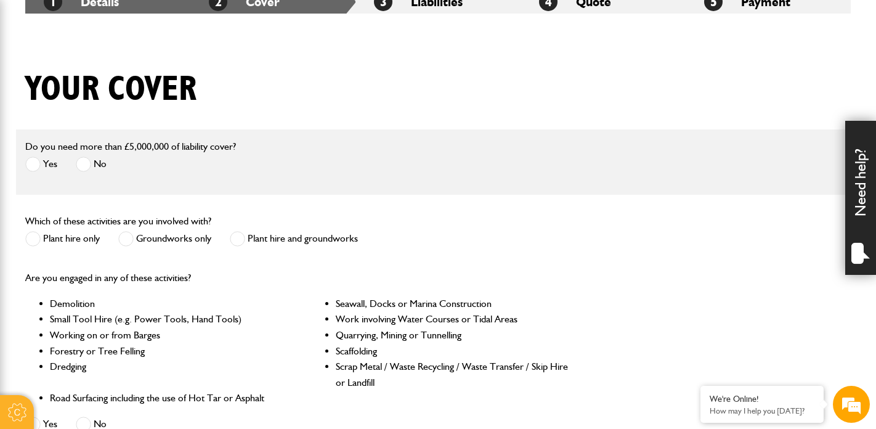
click at [86, 165] on span at bounding box center [83, 163] width 15 height 15
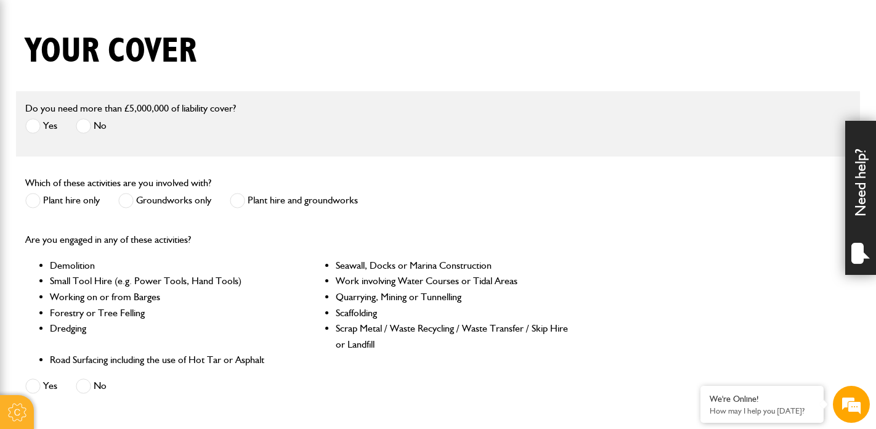
scroll to position [417, 0]
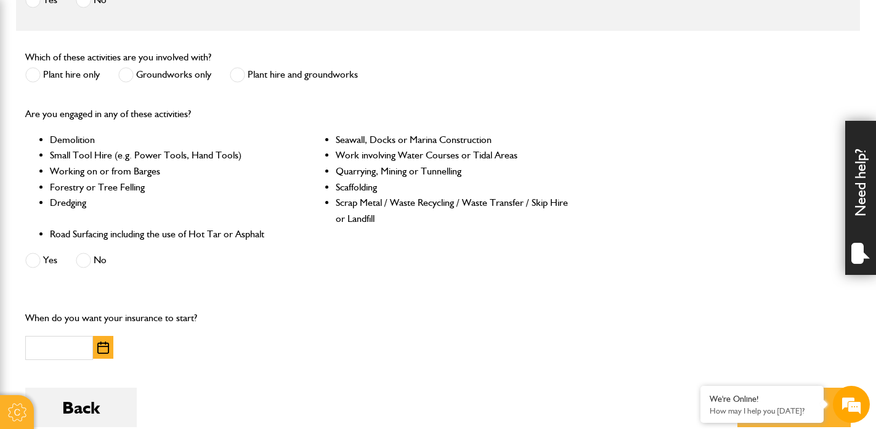
click at [245, 76] on label "Plant hire and groundworks" at bounding box center [294, 74] width 128 height 15
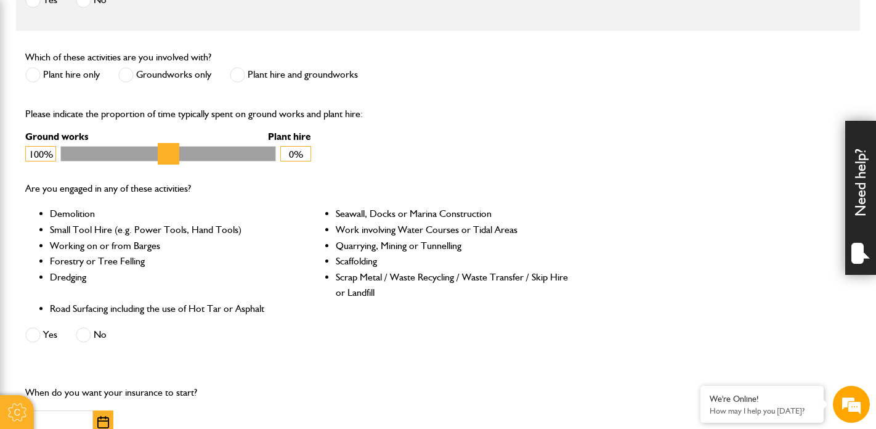
scroll to position [0, 0]
drag, startPoint x: 264, startPoint y: 159, endPoint x: 124, endPoint y: 152, distance: 139.3
type input "**"
click at [124, 152] on input "Ground works" at bounding box center [168, 153] width 216 height 15
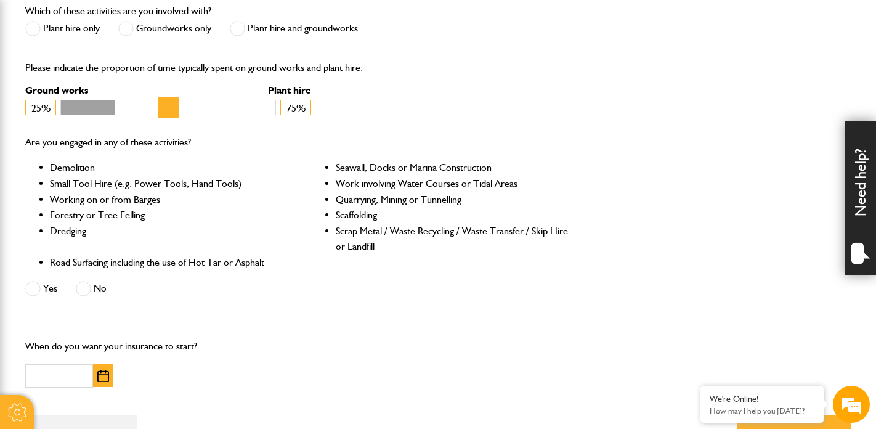
scroll to position [464, 0]
click at [40, 288] on span at bounding box center [32, 287] width 15 height 15
click at [81, 286] on span at bounding box center [83, 287] width 15 height 15
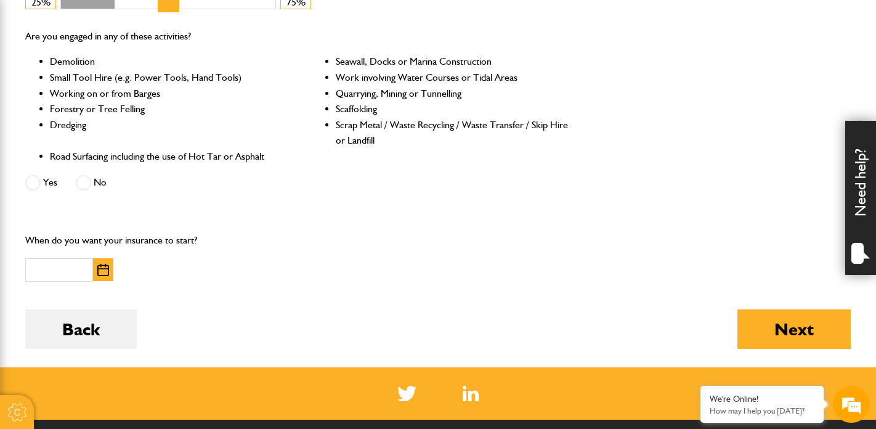
scroll to position [570, 0]
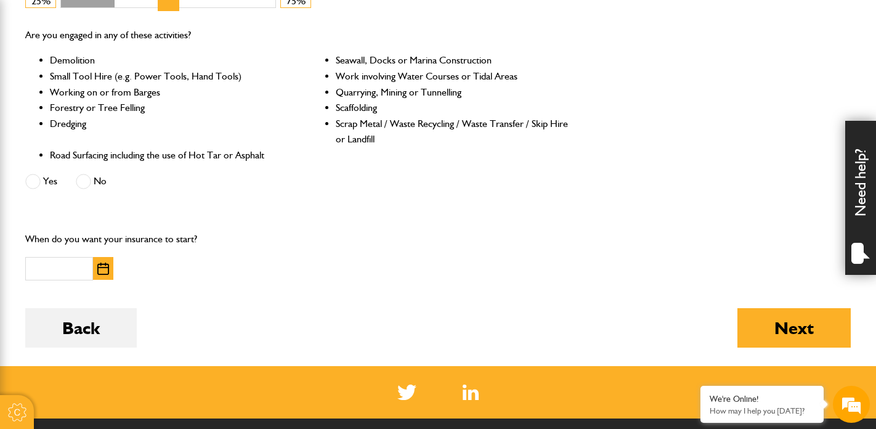
click at [103, 272] on img "button" at bounding box center [103, 268] width 12 height 12
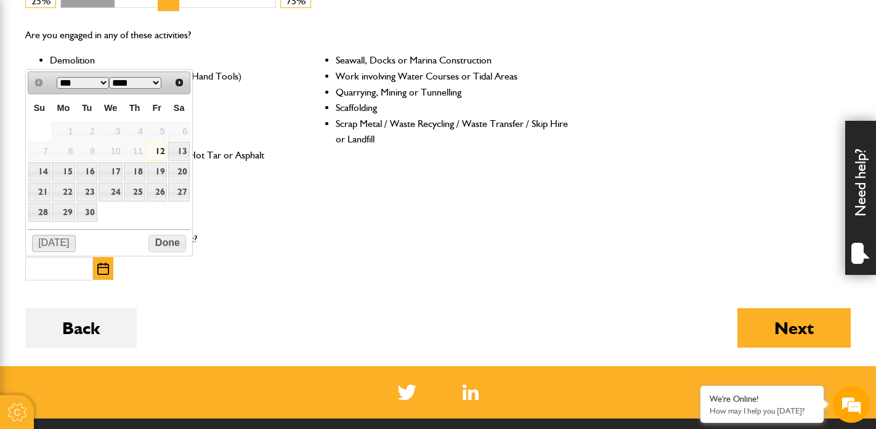
click at [60, 238] on button "[DATE]" at bounding box center [54, 243] width 44 height 17
click at [158, 153] on link "12" at bounding box center [157, 151] width 21 height 19
type input "**********"
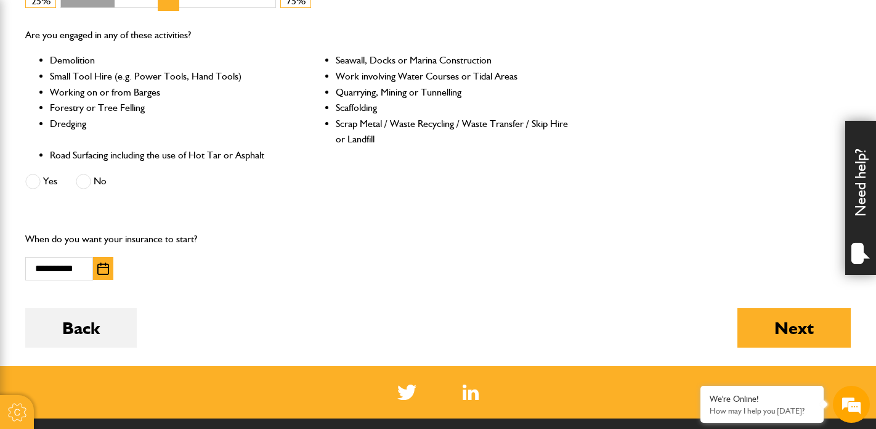
click at [33, 187] on span at bounding box center [32, 181] width 15 height 15
click at [775, 325] on button "Next" at bounding box center [793, 327] width 113 height 39
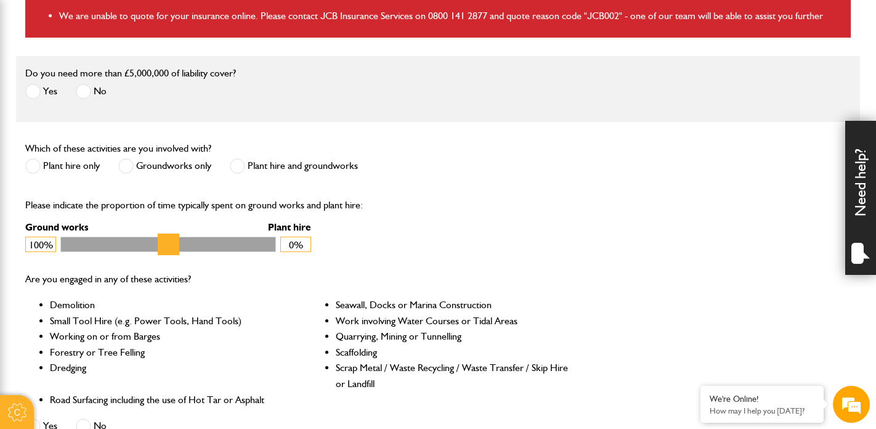
scroll to position [608, 0]
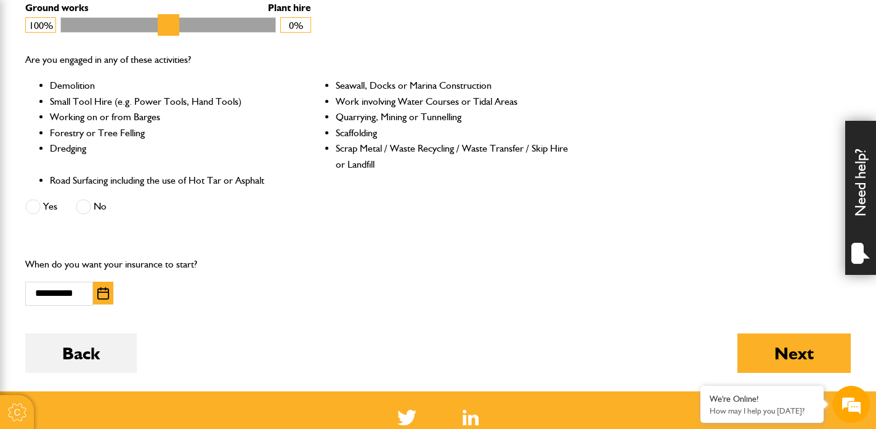
click at [73, 211] on div "Yes No" at bounding box center [119, 208] width 188 height 20
click at [91, 203] on span at bounding box center [83, 206] width 15 height 15
click at [766, 346] on button "Next" at bounding box center [793, 352] width 113 height 39
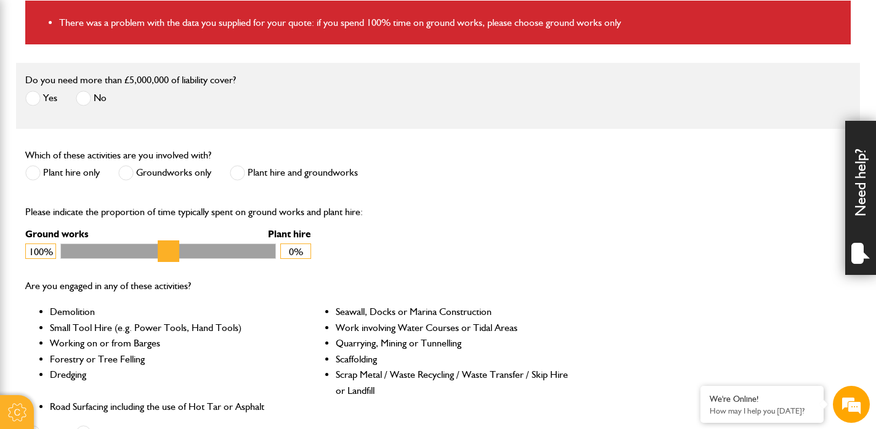
scroll to position [435, 0]
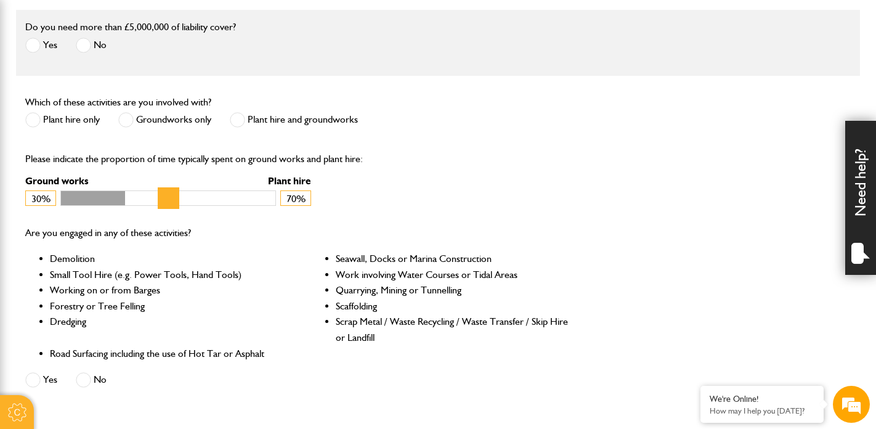
click at [127, 202] on input "Ground works" at bounding box center [168, 197] width 216 height 15
click at [105, 196] on input "Ground works" at bounding box center [168, 197] width 216 height 15
drag, startPoint x: 105, startPoint y: 196, endPoint x: 117, endPoint y: 196, distance: 12.3
type input "**"
click at [117, 196] on input "Ground works" at bounding box center [168, 197] width 216 height 15
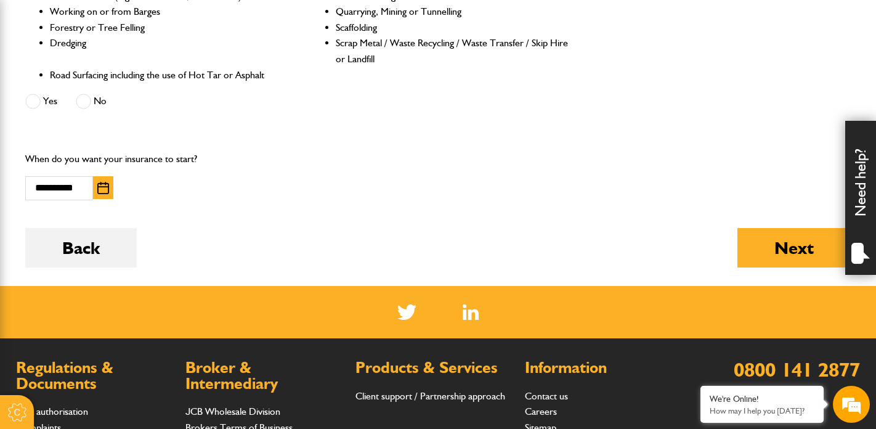
scroll to position [771, 0]
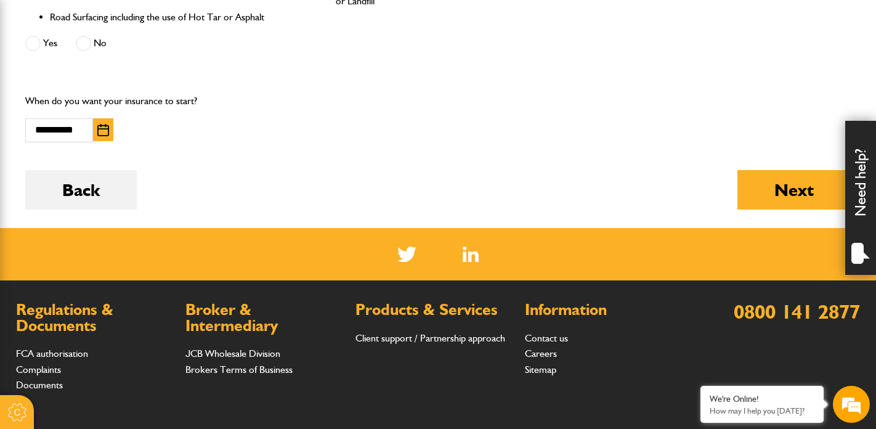
click at [30, 38] on span at bounding box center [32, 43] width 15 height 15
click at [763, 190] on button "Next" at bounding box center [793, 189] width 113 height 39
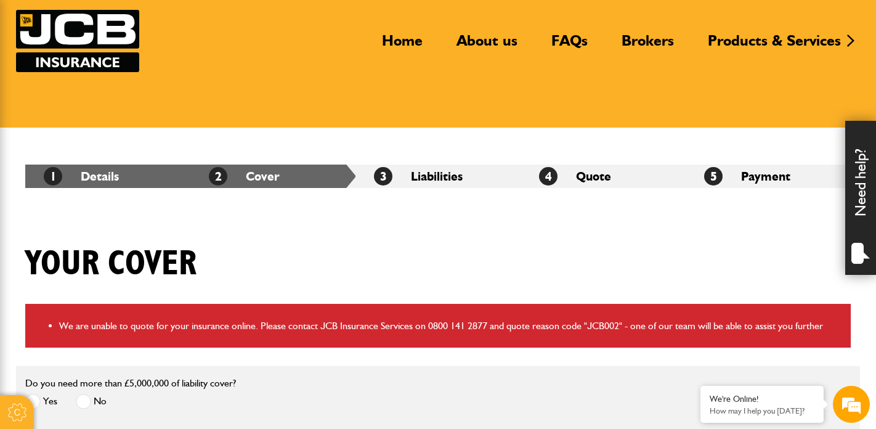
scroll to position [397, 0]
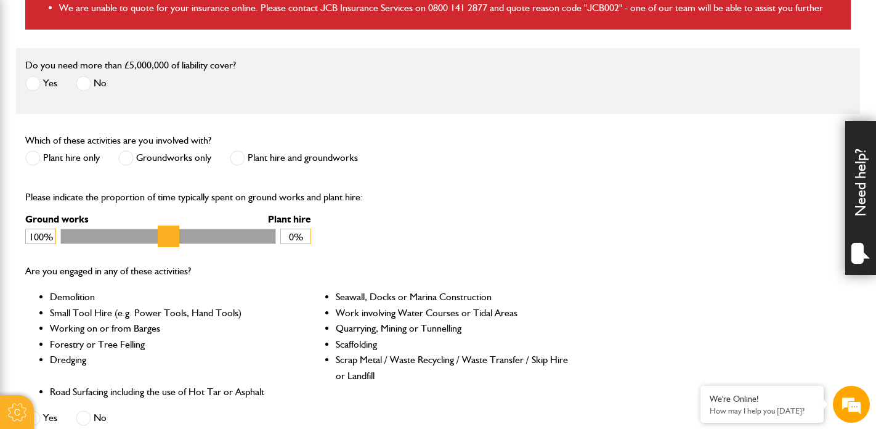
click at [90, 233] on input "Ground works" at bounding box center [168, 235] width 216 height 15
drag, startPoint x: 90, startPoint y: 233, endPoint x: 98, endPoint y: 237, distance: 8.8
click at [98, 237] on input "Ground works" at bounding box center [168, 235] width 216 height 15
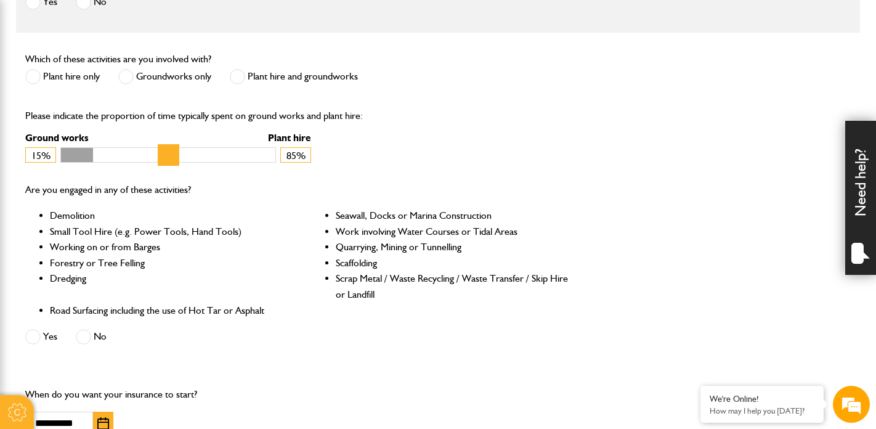
scroll to position [480, 0]
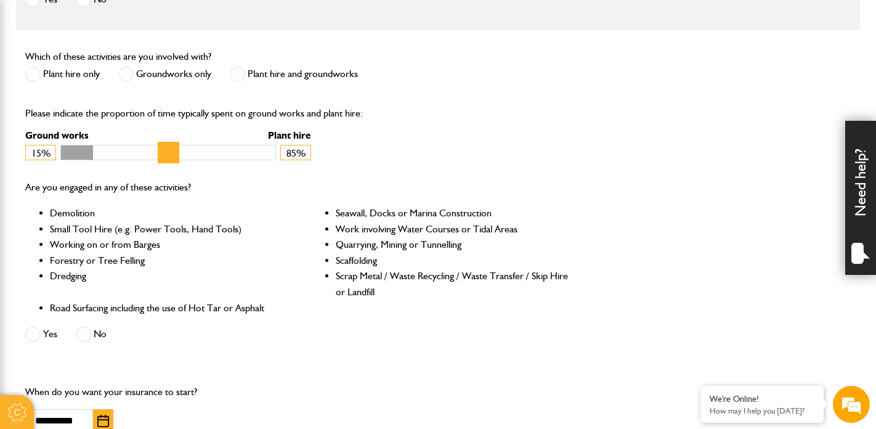
click at [113, 160] on input "Ground works" at bounding box center [168, 152] width 216 height 15
click at [119, 160] on input "Ground works" at bounding box center [168, 152] width 216 height 15
click at [129, 156] on input "Ground works" at bounding box center [168, 152] width 216 height 15
click at [113, 155] on input "Ground works" at bounding box center [168, 152] width 216 height 15
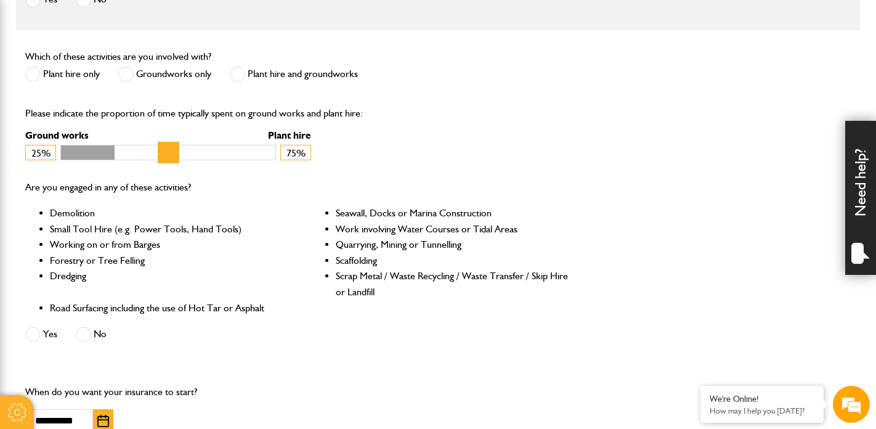
type input "**"
click at [119, 158] on input "Ground works" at bounding box center [168, 152] width 216 height 15
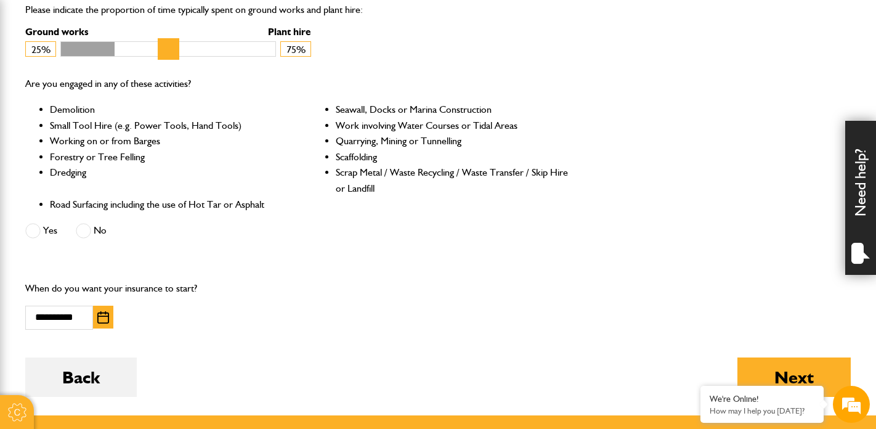
click at [86, 235] on span at bounding box center [83, 230] width 15 height 15
click at [775, 363] on button "Next" at bounding box center [793, 376] width 113 height 39
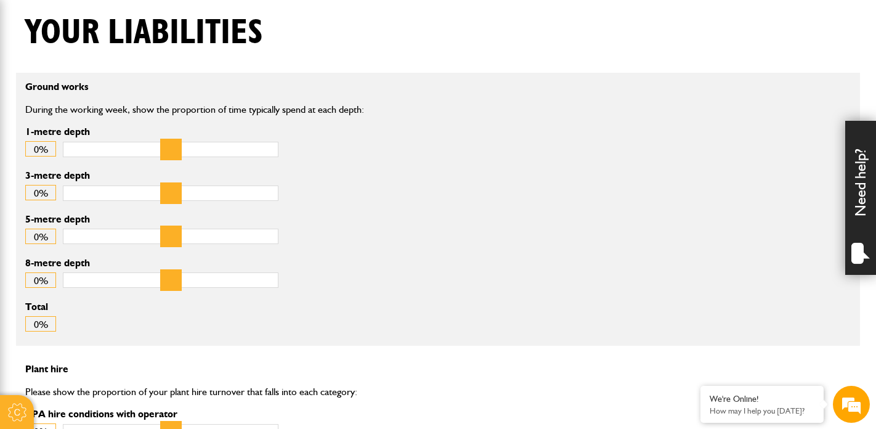
scroll to position [357, 0]
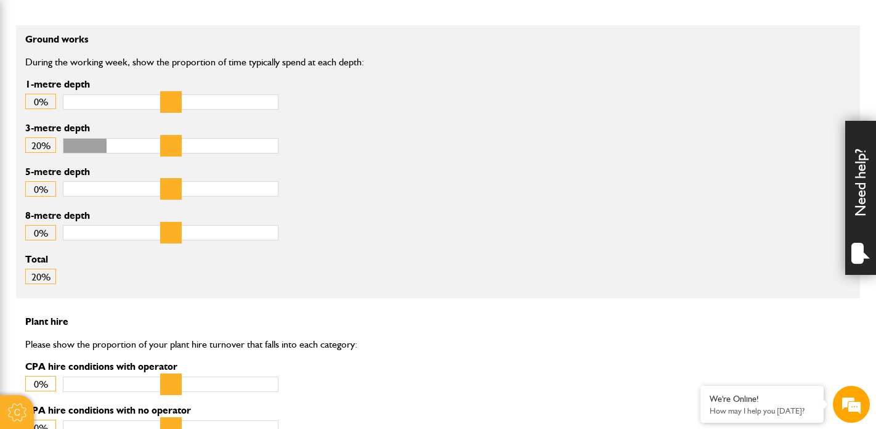
drag, startPoint x: 68, startPoint y: 143, endPoint x: 113, endPoint y: 145, distance: 45.0
type input "**"
click at [113, 145] on input "3-metre depth" at bounding box center [171, 145] width 216 height 15
type input "**"
drag, startPoint x: 70, startPoint y: 95, endPoint x: 268, endPoint y: 107, distance: 199.2
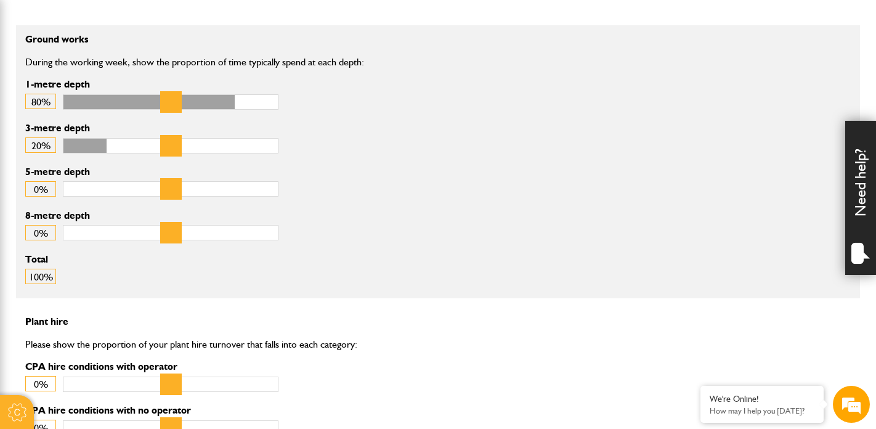
click at [268, 107] on input "1-metre depth" at bounding box center [171, 101] width 216 height 15
type input "*"
drag, startPoint x: 75, startPoint y: 184, endPoint x: 90, endPoint y: 185, distance: 14.8
click at [90, 185] on input "5-metre depth" at bounding box center [171, 188] width 216 height 15
drag, startPoint x: 220, startPoint y: 106, endPoint x: 204, endPoint y: 107, distance: 16.6
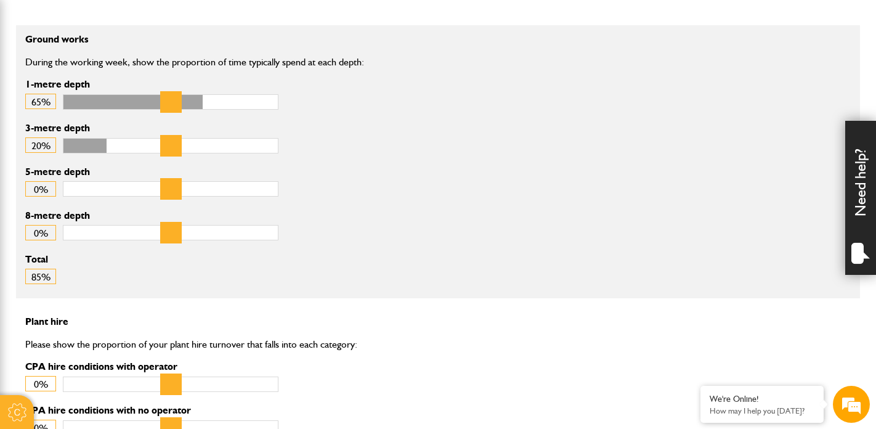
type input "**"
click at [204, 107] on input "1-metre depth" at bounding box center [171, 101] width 216 height 15
drag, startPoint x: 70, startPoint y: 191, endPoint x: 87, endPoint y: 192, distance: 17.3
type input "*"
click at [87, 192] on input "5-metre depth" at bounding box center [171, 188] width 216 height 15
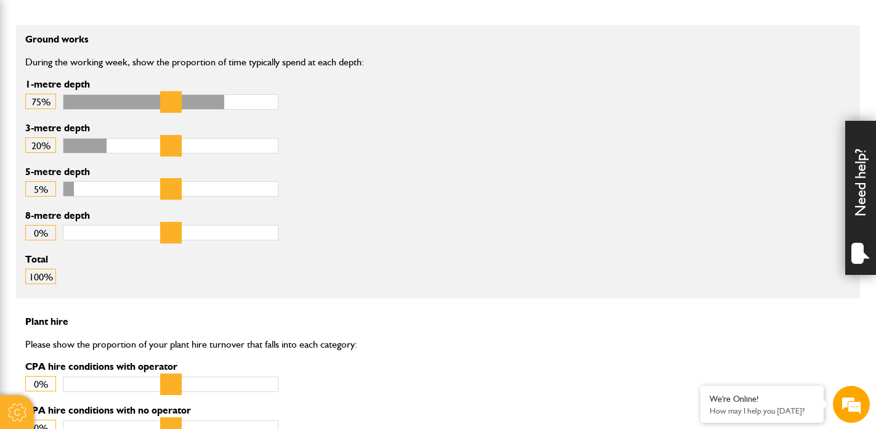
type input "**"
drag, startPoint x: 193, startPoint y: 108, endPoint x: 240, endPoint y: 107, distance: 46.2
click at [240, 107] on input "1-metre depth" at bounding box center [171, 101] width 216 height 15
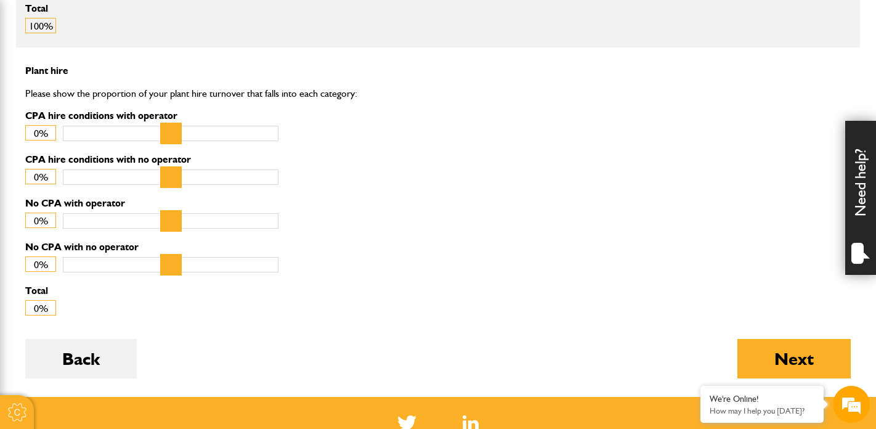
scroll to position [0, 0]
click at [740, 347] on button "Next" at bounding box center [793, 358] width 113 height 39
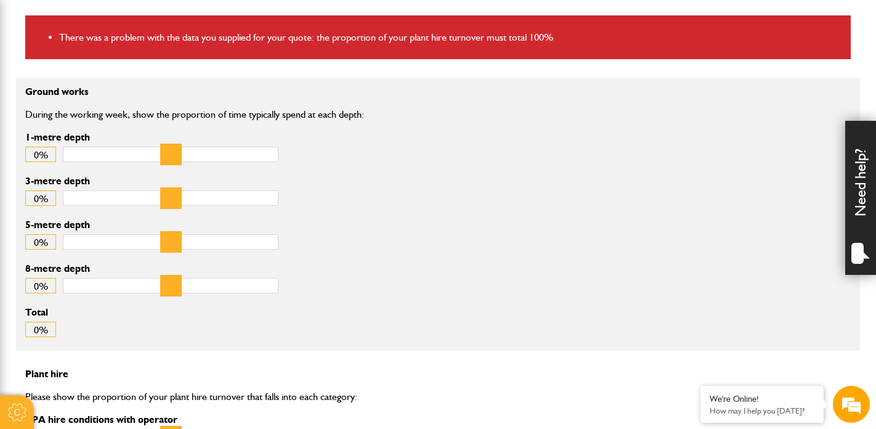
scroll to position [313, 0]
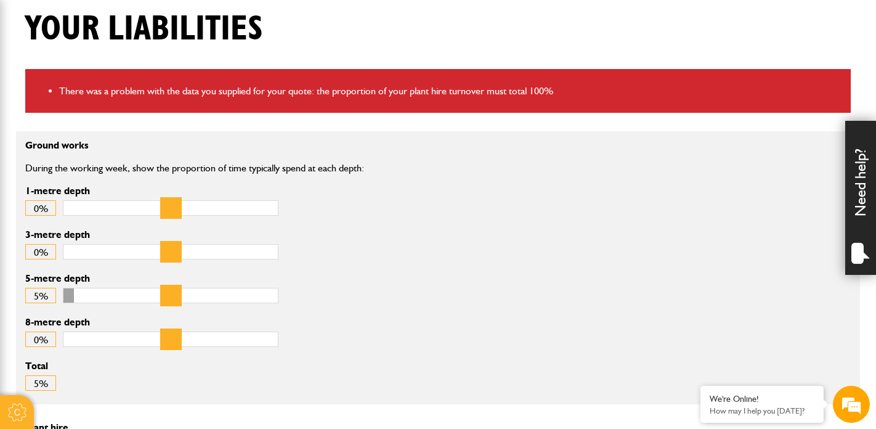
type input "*"
click at [87, 297] on input "5-metre depth" at bounding box center [171, 295] width 216 height 15
drag, startPoint x: 82, startPoint y: 249, endPoint x: 94, endPoint y: 251, distance: 12.5
type input "**"
click at [94, 251] on input "3-metre depth" at bounding box center [171, 251] width 216 height 15
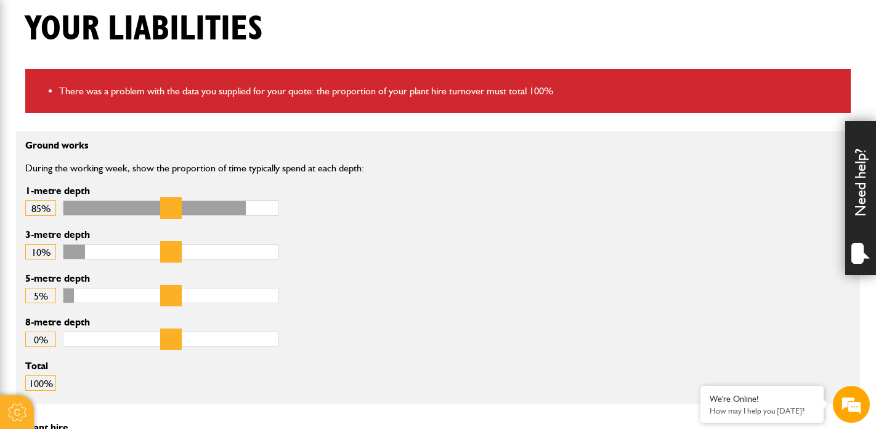
type input "**"
drag, startPoint x: 79, startPoint y: 204, endPoint x: 325, endPoint y: 196, distance: 245.8
click at [325, 196] on div "Ground works During the working week, show the proportion of time typically spe…" at bounding box center [297, 184] width 562 height 89
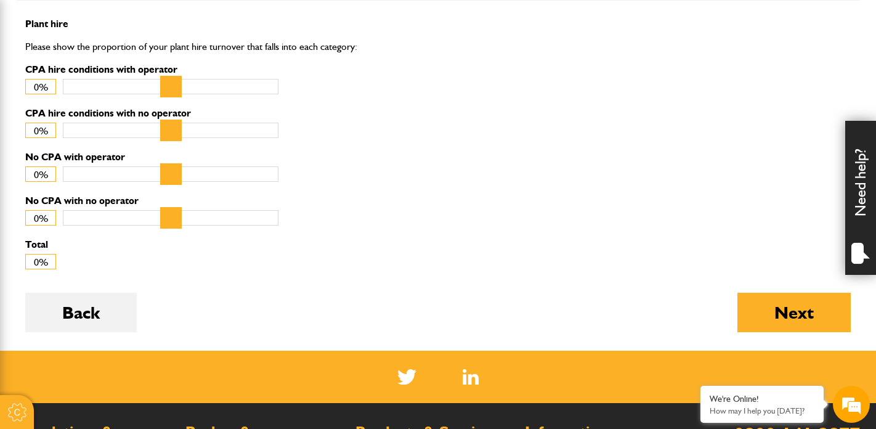
scroll to position [716, 0]
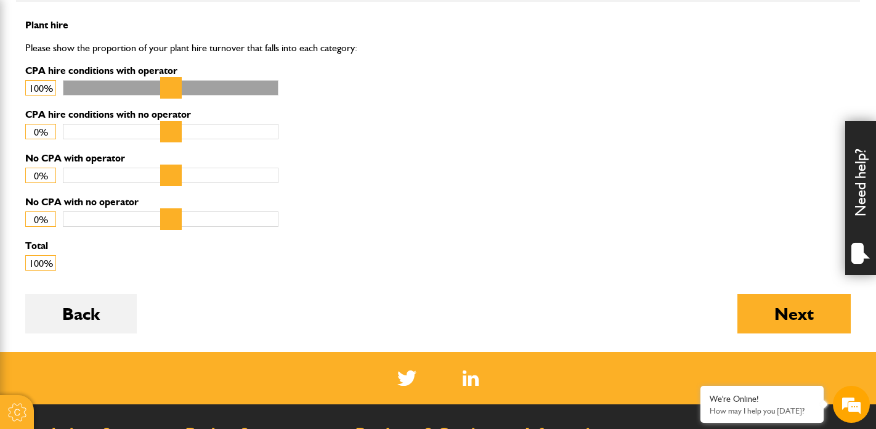
drag, startPoint x: 75, startPoint y: 76, endPoint x: 280, endPoint y: 79, distance: 205.1
click at [280, 79] on div "Plant hire Please show the proportion of your plant hire turnover that falls in…" at bounding box center [297, 64] width 562 height 89
drag, startPoint x: 23, startPoint y: 67, endPoint x: 55, endPoint y: 67, distance: 32.0
click at [55, 67] on div "Plant hire Please show the proportion of your plant hire turnover that falls in…" at bounding box center [297, 64] width 562 height 89
click at [392, 100] on div "Plant hire Please show the proportion of your plant hire turnover that falls in…" at bounding box center [297, 64] width 562 height 89
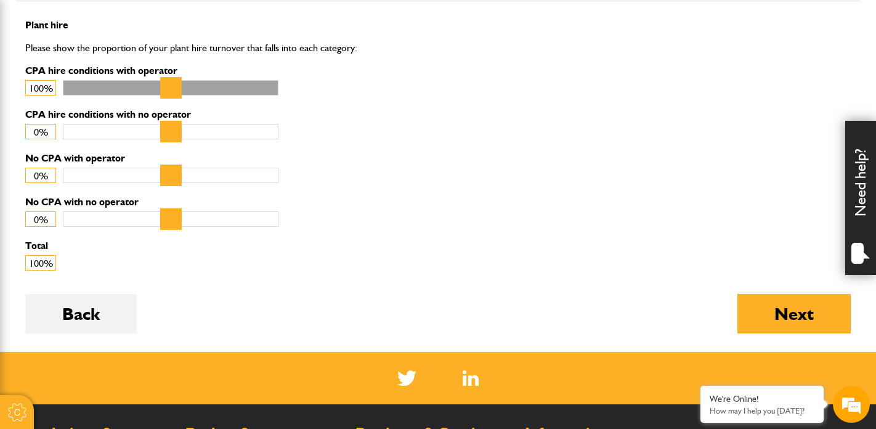
scroll to position [0, 0]
type input "**"
click at [225, 92] on input "CPA hire conditions with operator" at bounding box center [171, 87] width 216 height 15
type input "**"
drag, startPoint x: 75, startPoint y: 214, endPoint x: 125, endPoint y: 216, distance: 49.9
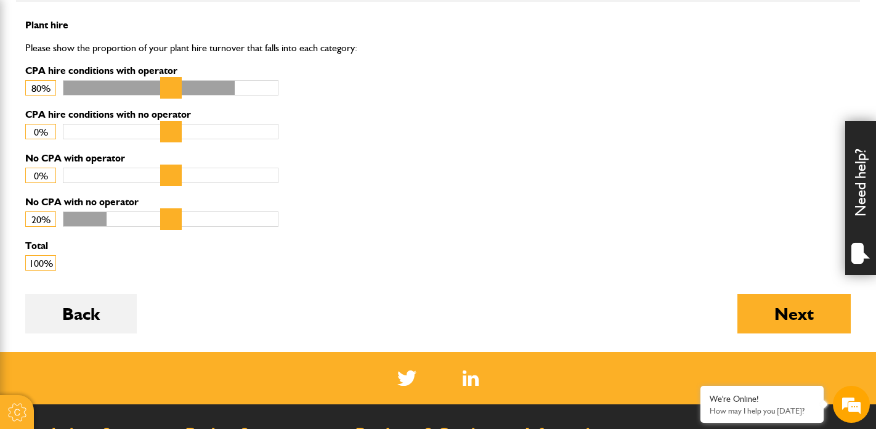
click at [125, 216] on input "No CPA with no operator" at bounding box center [171, 218] width 216 height 15
click at [765, 323] on button "Next" at bounding box center [793, 313] width 113 height 39
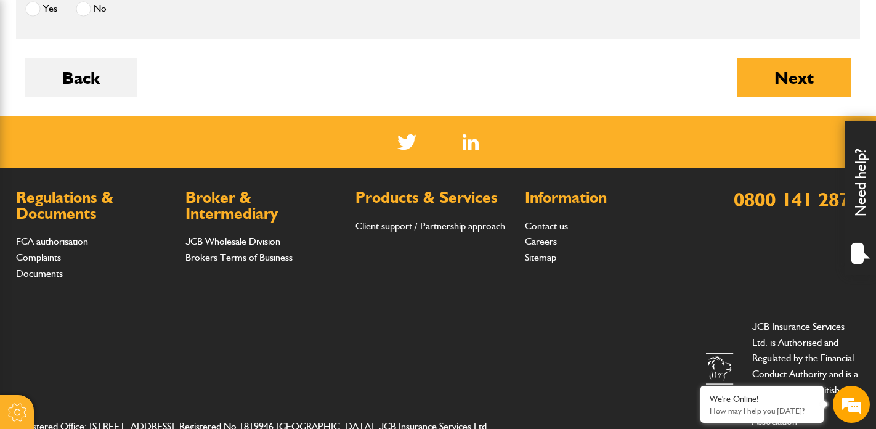
scroll to position [1998, 0]
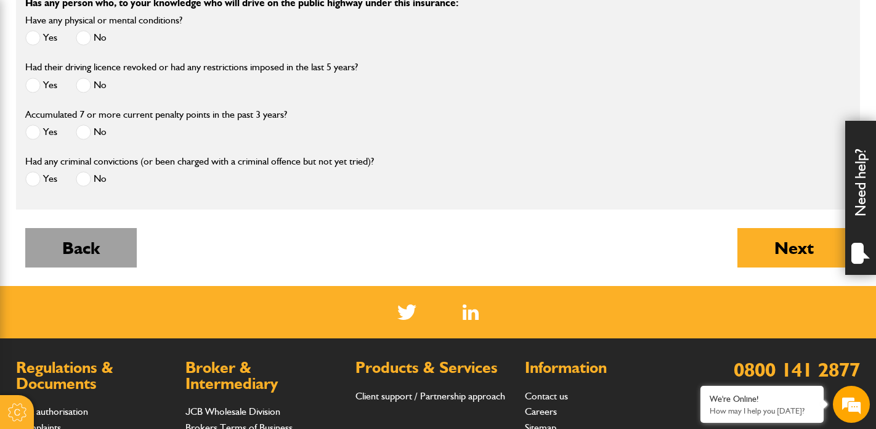
click at [118, 262] on button "Back" at bounding box center [80, 247] width 111 height 39
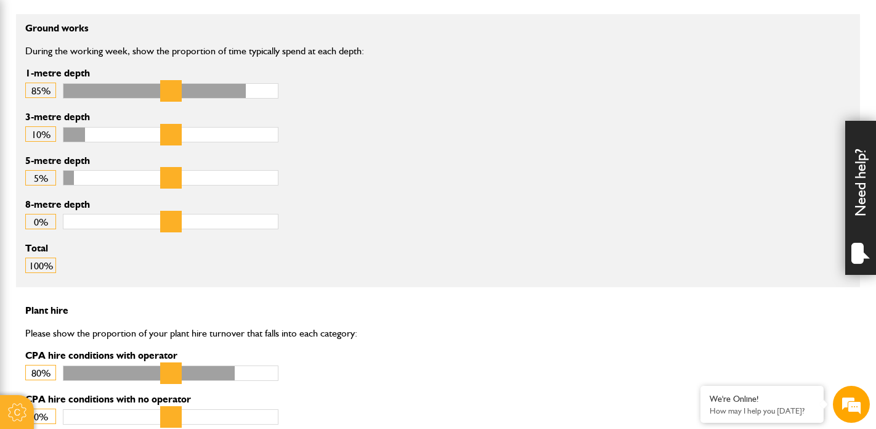
scroll to position [369, 0]
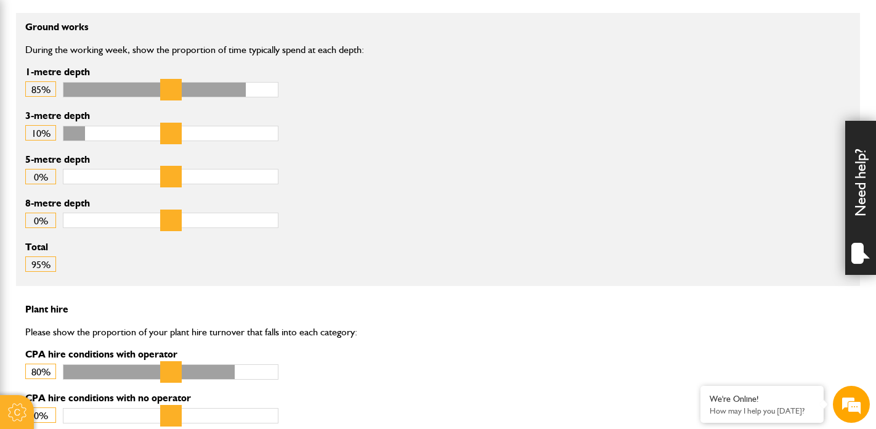
drag, startPoint x: 84, startPoint y: 181, endPoint x: 66, endPoint y: 180, distance: 17.9
type input "*"
click at [66, 180] on input "5-metre depth" at bounding box center [171, 176] width 216 height 15
type input "**"
drag, startPoint x: 241, startPoint y: 96, endPoint x: 259, endPoint y: 95, distance: 17.9
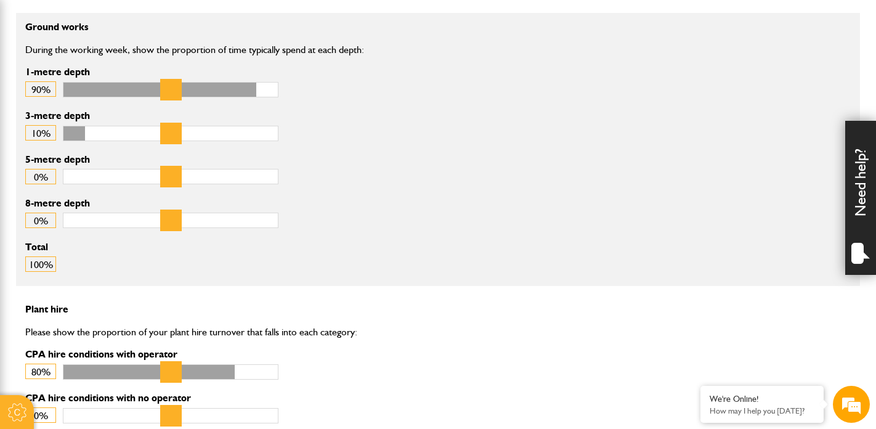
click at [259, 95] on input "1-metre depth" at bounding box center [171, 89] width 216 height 15
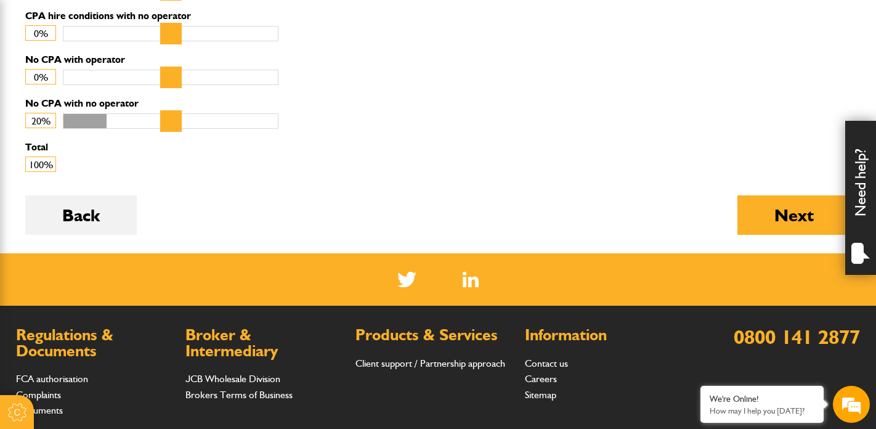
scroll to position [852, 0]
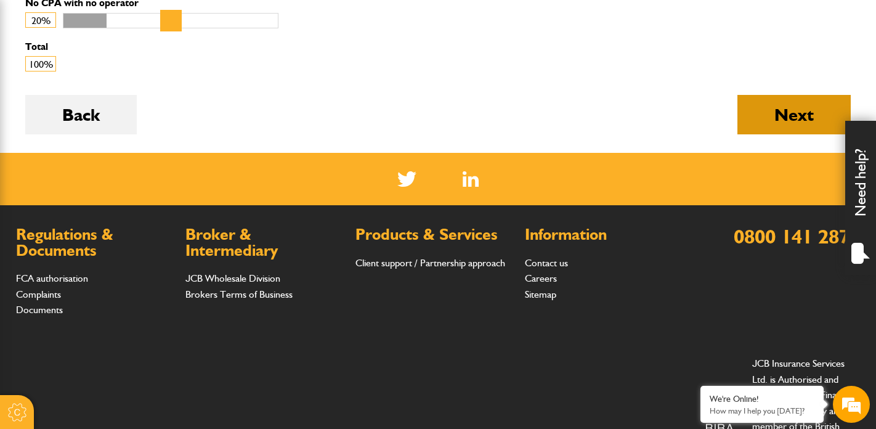
click at [761, 109] on button "Next" at bounding box center [793, 114] width 113 height 39
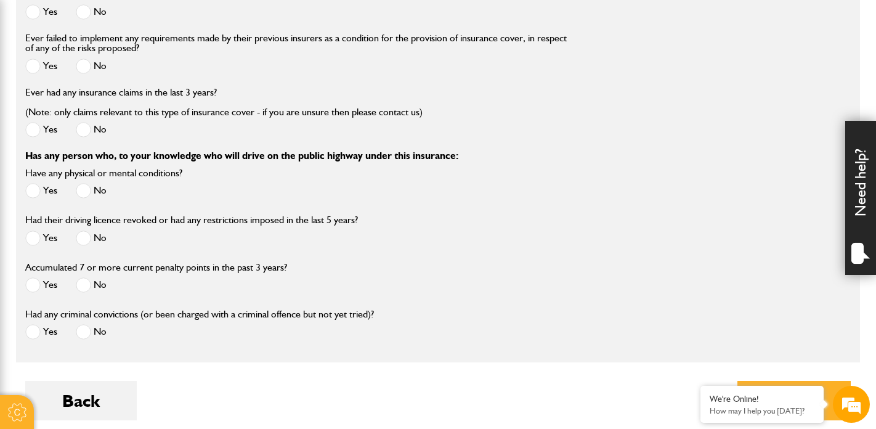
scroll to position [1876, 0]
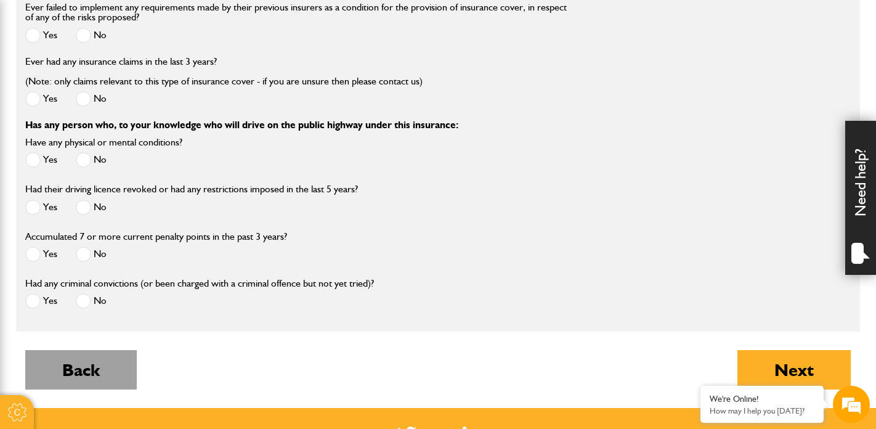
click at [116, 368] on button "Back" at bounding box center [80, 369] width 111 height 39
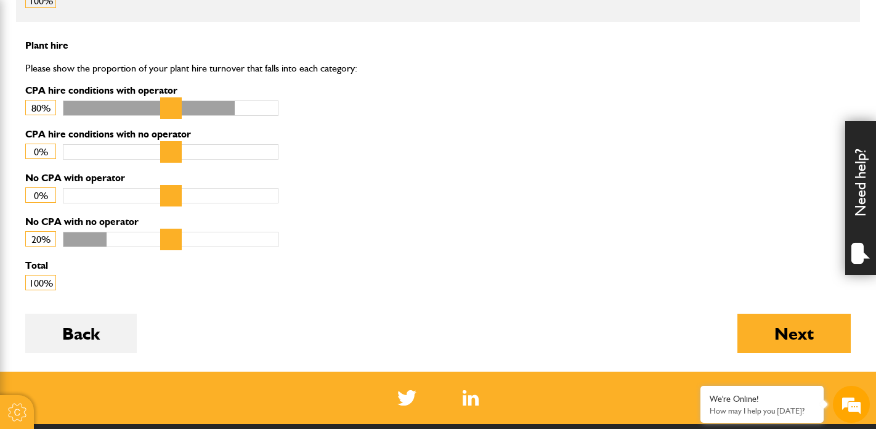
scroll to position [615, 0]
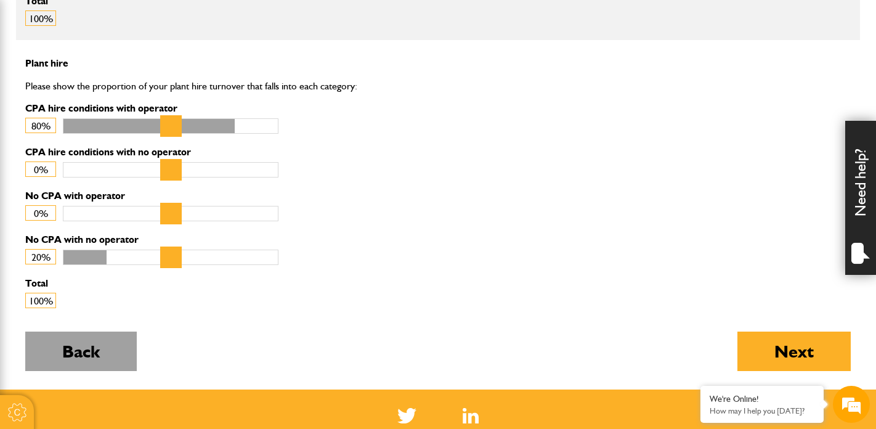
click at [94, 361] on button "Back" at bounding box center [80, 350] width 111 height 39
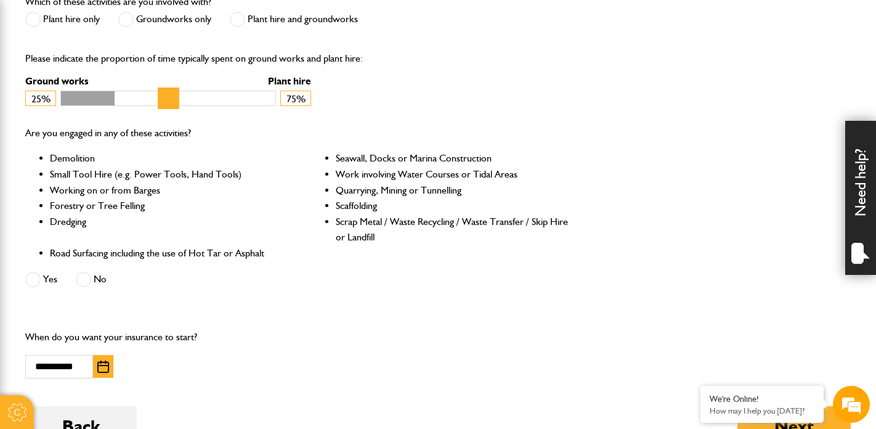
scroll to position [535, 0]
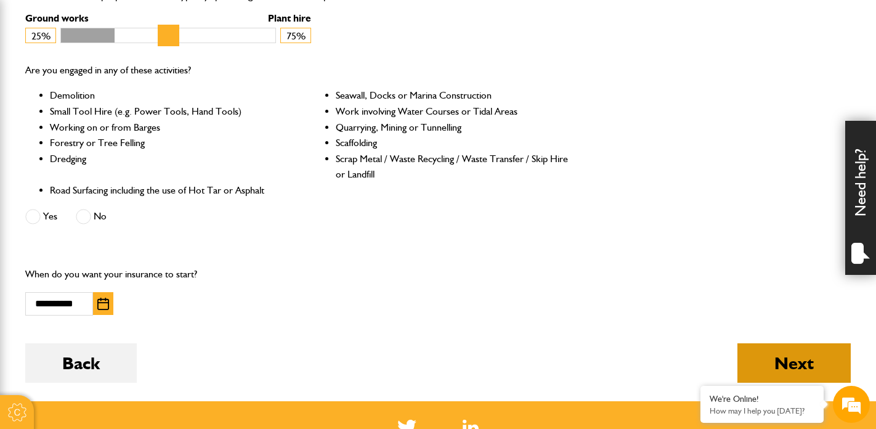
click at [767, 348] on button "Next" at bounding box center [793, 362] width 113 height 39
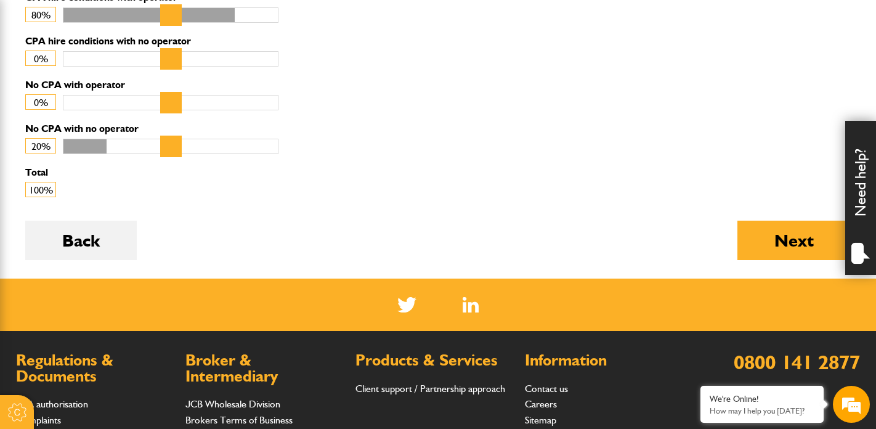
scroll to position [756, 0]
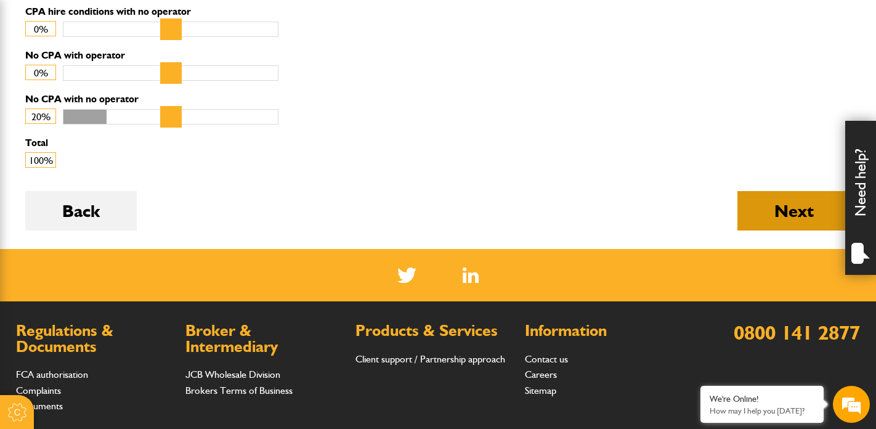
click at [751, 208] on button "Next" at bounding box center [793, 210] width 113 height 39
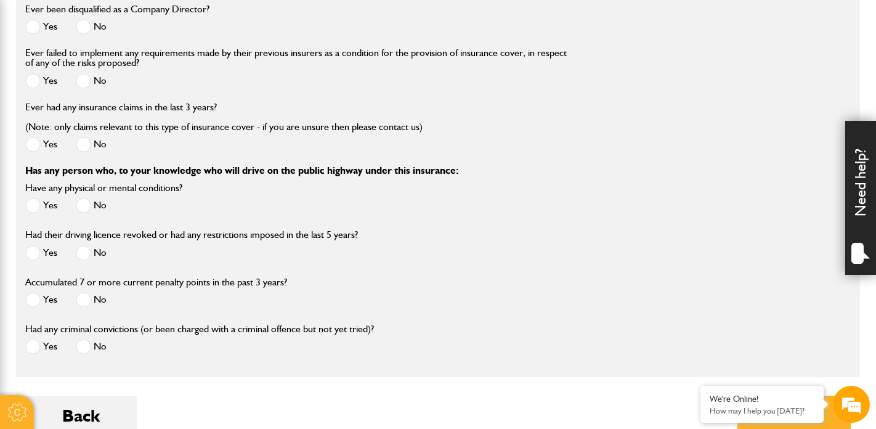
scroll to position [1924, 0]
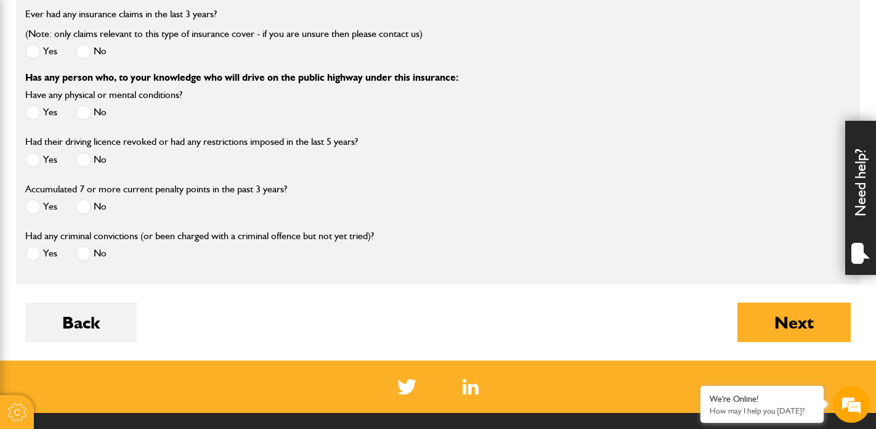
click at [139, 325] on div "Back Next" at bounding box center [437, 331] width 825 height 58
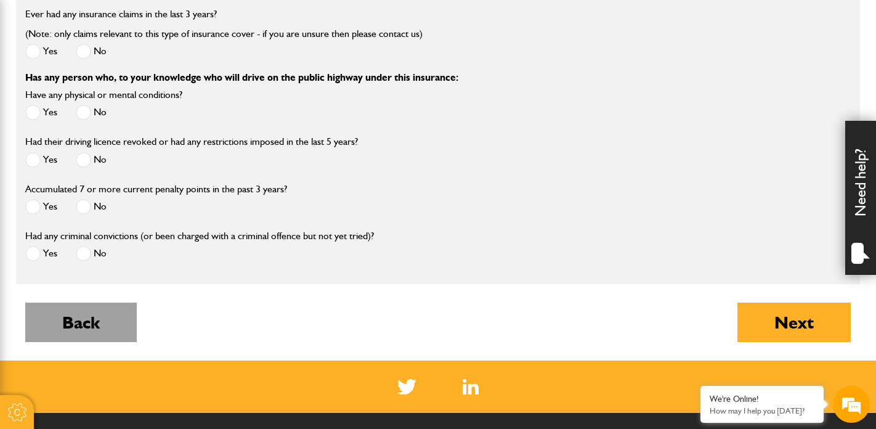
click at [107, 331] on button "Back" at bounding box center [80, 321] width 111 height 39
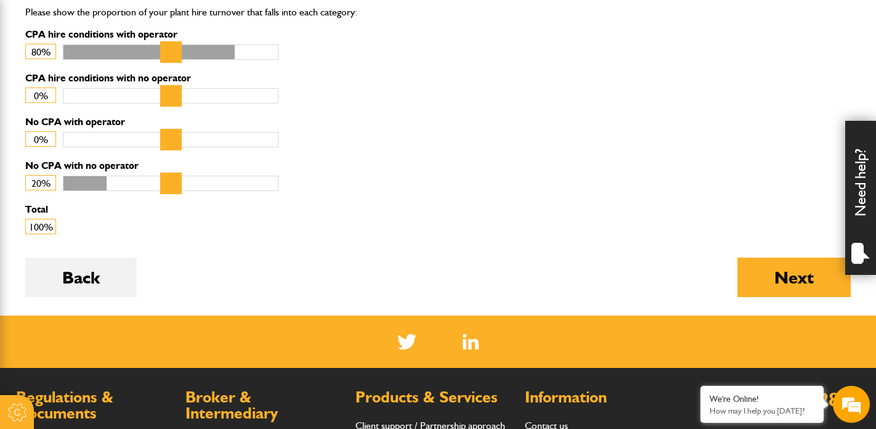
scroll to position [623, 0]
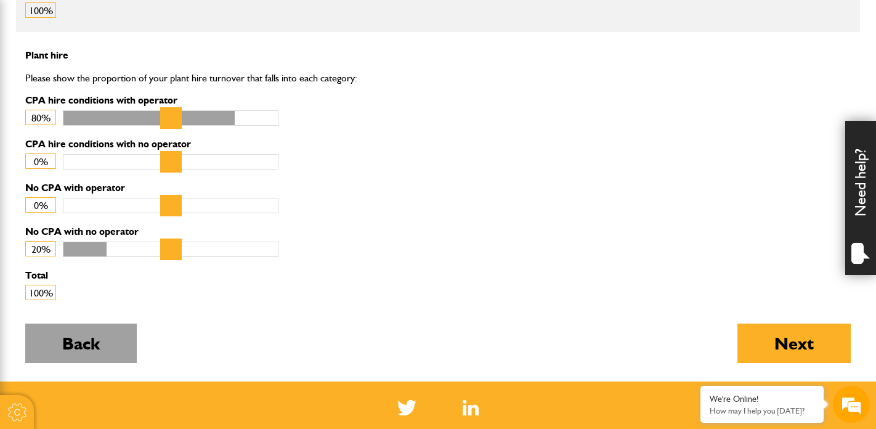
click at [94, 353] on button "Back" at bounding box center [80, 342] width 111 height 39
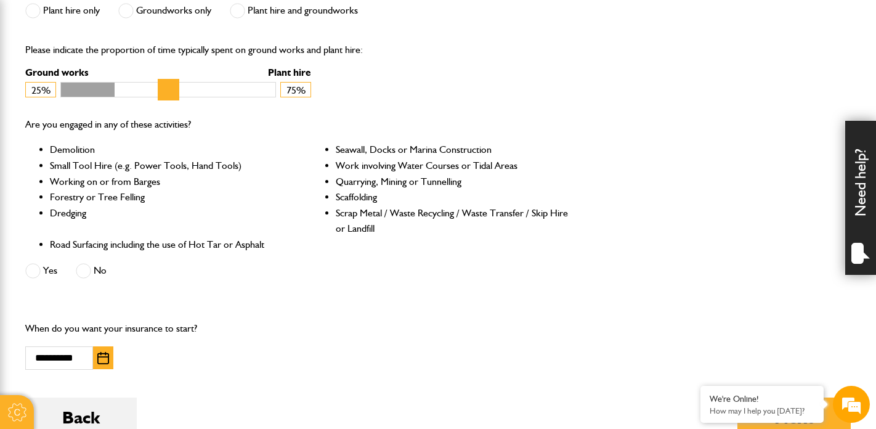
scroll to position [518, 0]
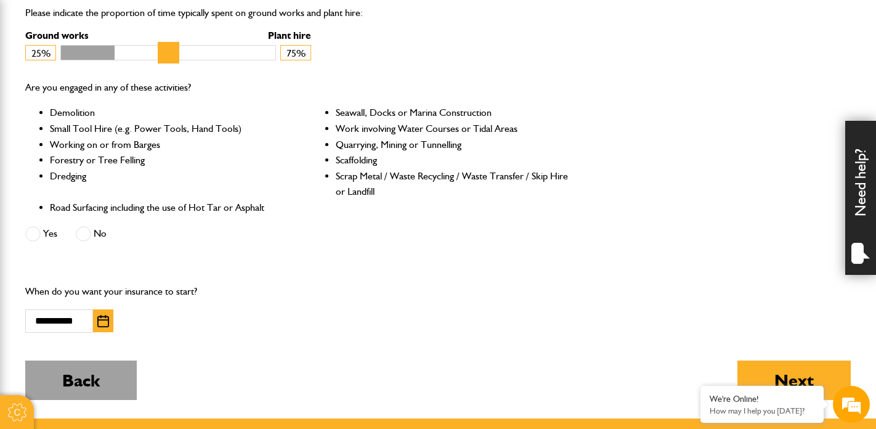
click at [86, 394] on button "Back" at bounding box center [80, 379] width 111 height 39
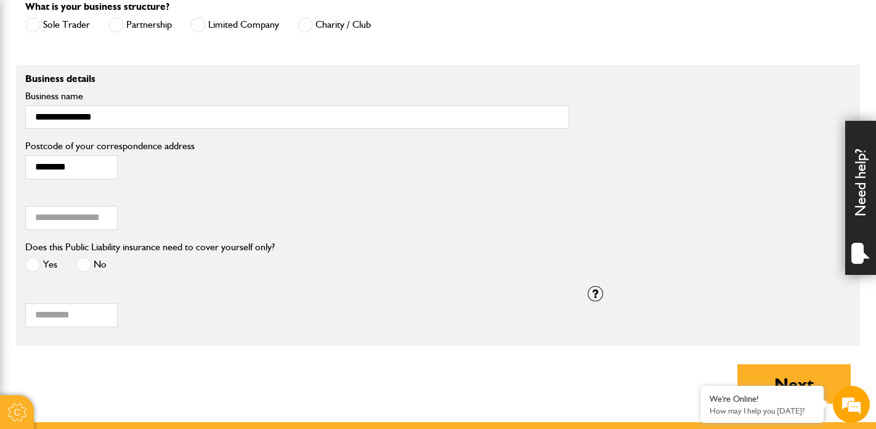
scroll to position [952, 0]
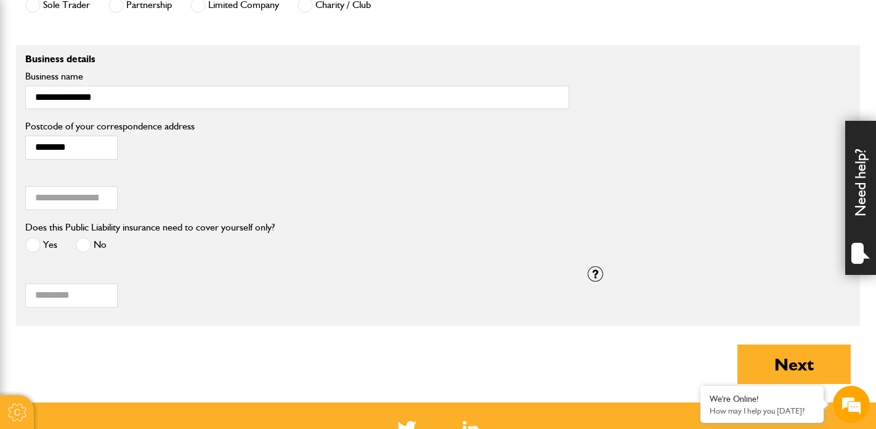
click at [46, 247] on label "Yes" at bounding box center [41, 244] width 32 height 15
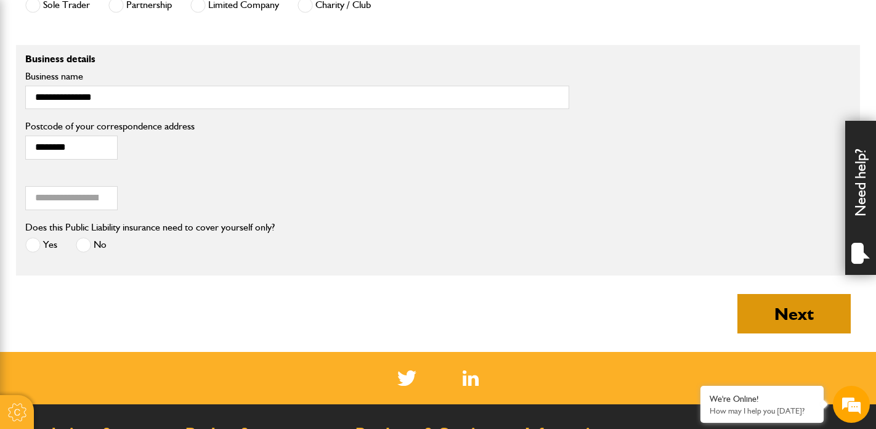
click at [765, 300] on button "Next" at bounding box center [793, 313] width 113 height 39
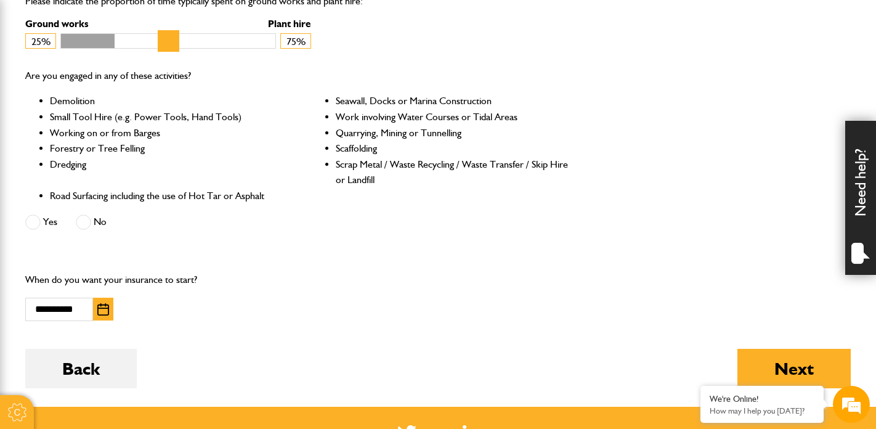
scroll to position [658, 0]
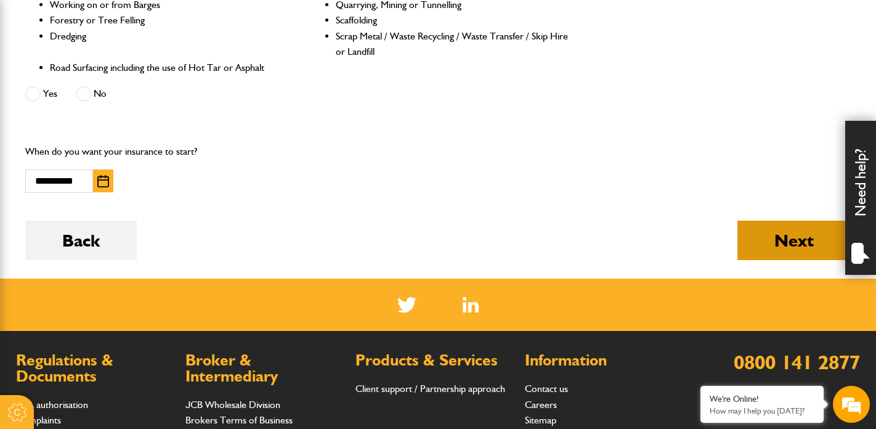
click at [789, 248] on button "Next" at bounding box center [793, 239] width 113 height 39
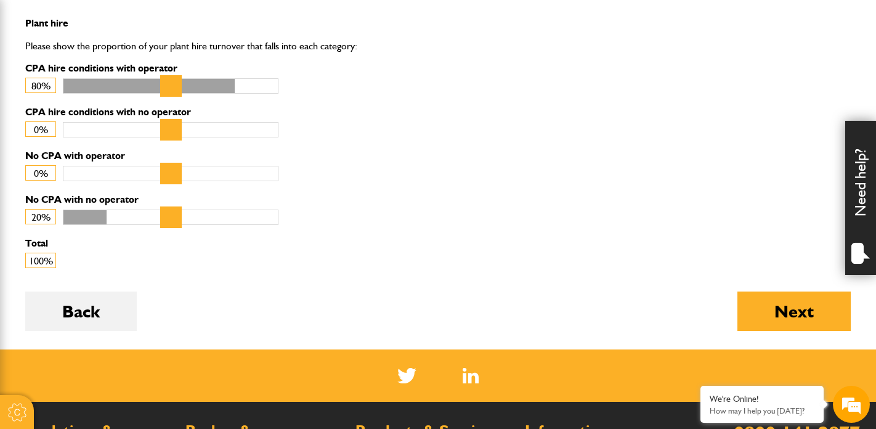
scroll to position [802, 0]
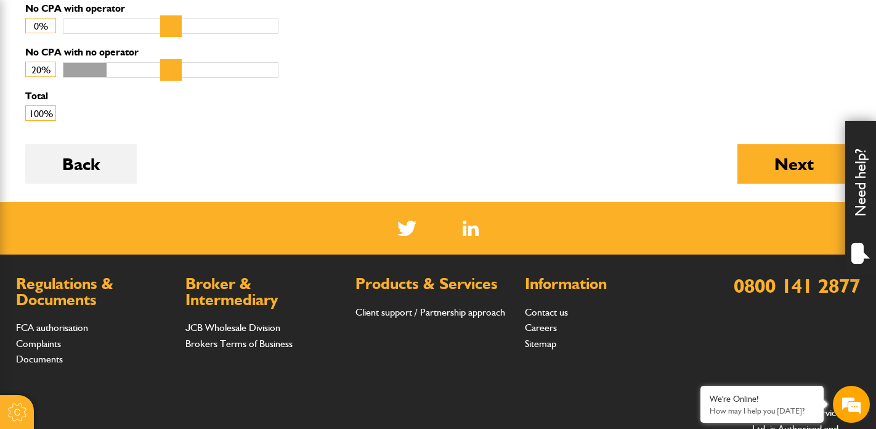
click at [802, 181] on div "Next" at bounding box center [793, 173] width 113 height 58
click at [794, 174] on button "Next" at bounding box center [793, 163] width 113 height 39
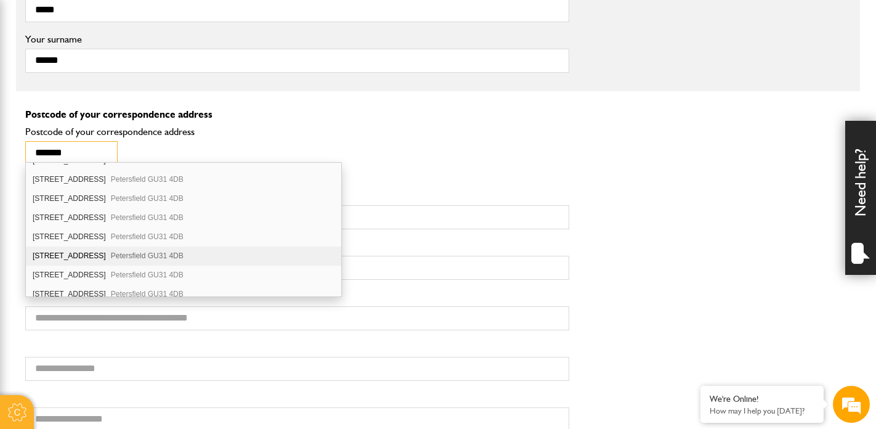
scroll to position [155, 0]
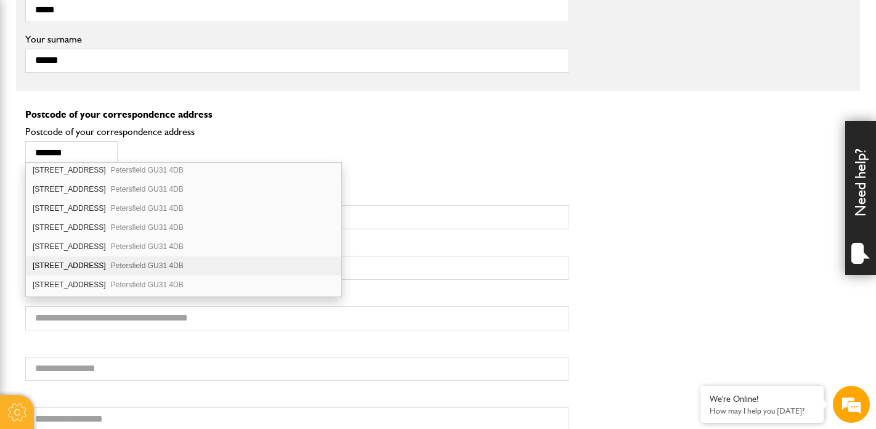
click at [91, 265] on div "[STREET_ADDRESS]" at bounding box center [183, 265] width 315 height 19
type input "********"
type input "**********"
type input "*********"
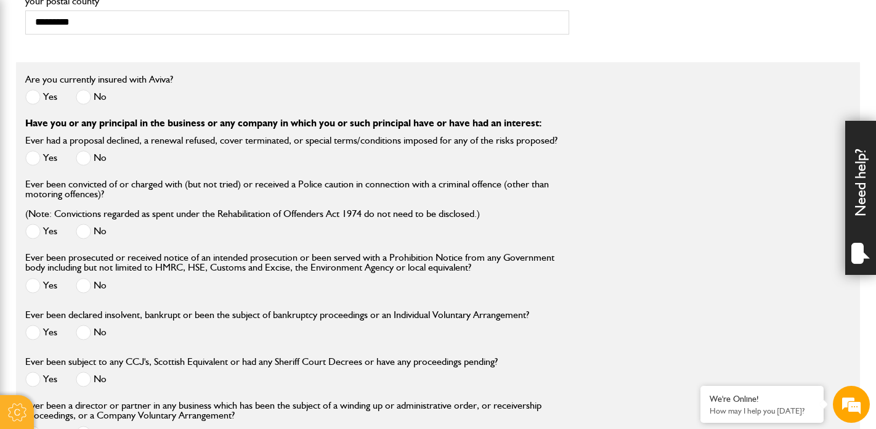
scroll to position [1294, 0]
click at [87, 92] on span at bounding box center [83, 95] width 15 height 15
click at [94, 155] on label "No" at bounding box center [91, 156] width 31 height 15
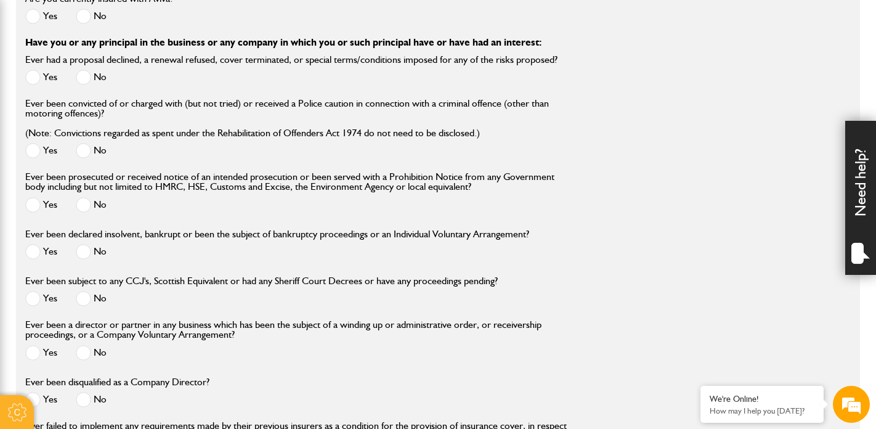
scroll to position [1374, 0]
click at [79, 150] on span at bounding box center [83, 149] width 15 height 15
click at [90, 205] on span at bounding box center [83, 203] width 15 height 15
click at [93, 250] on label "No" at bounding box center [91, 250] width 31 height 15
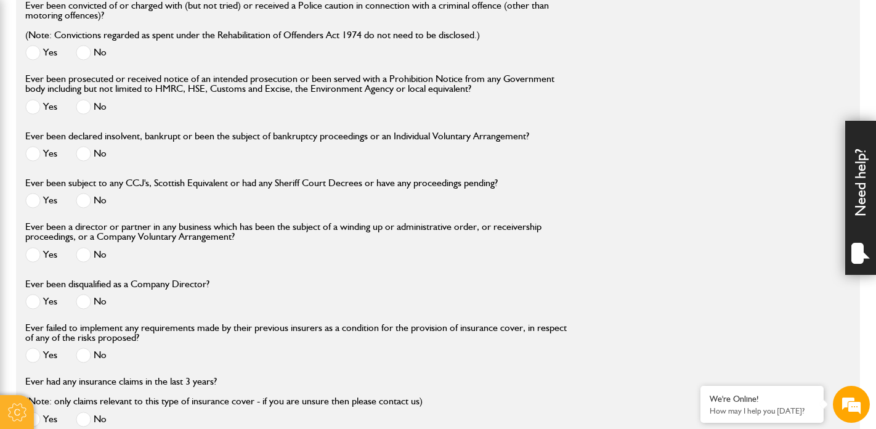
scroll to position [1475, 0]
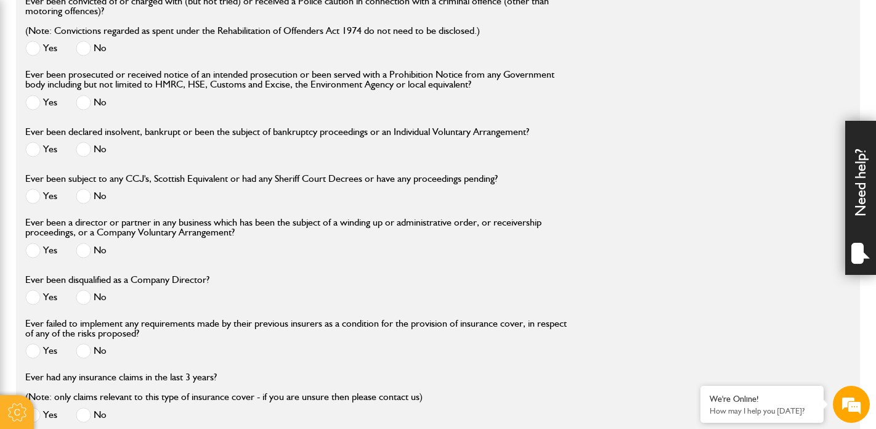
click at [94, 200] on label "No" at bounding box center [91, 195] width 31 height 15
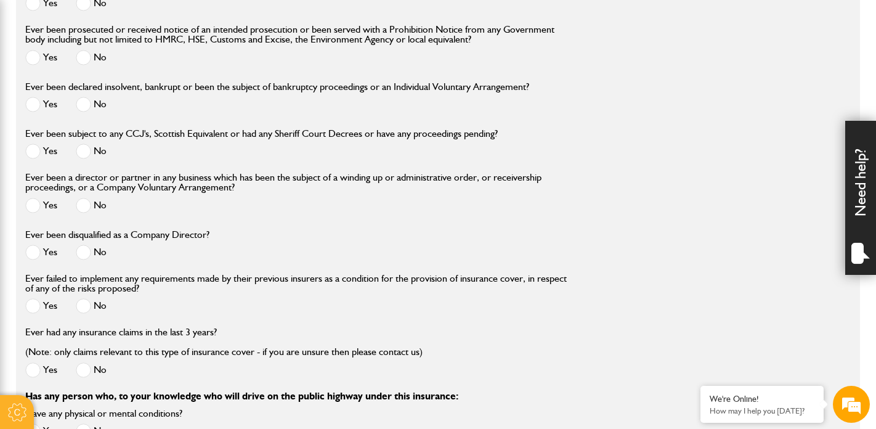
scroll to position [1524, 0]
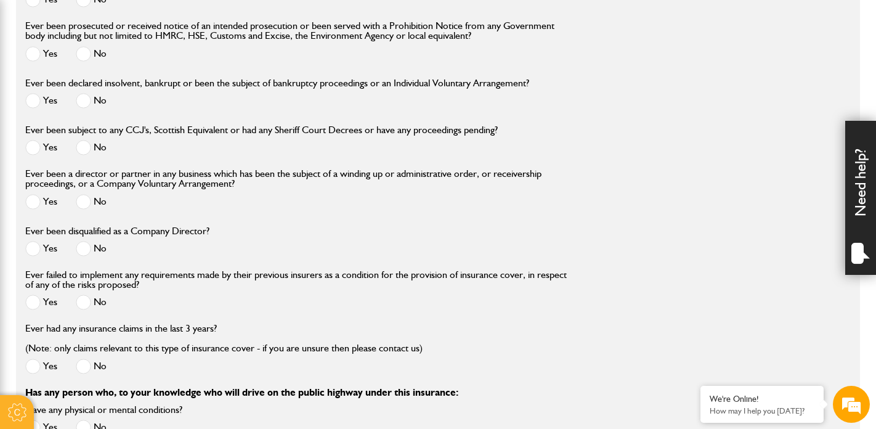
click at [89, 193] on div "No" at bounding box center [91, 203] width 31 height 20
click at [91, 202] on span at bounding box center [83, 201] width 15 height 15
click at [89, 247] on span at bounding box center [83, 248] width 15 height 15
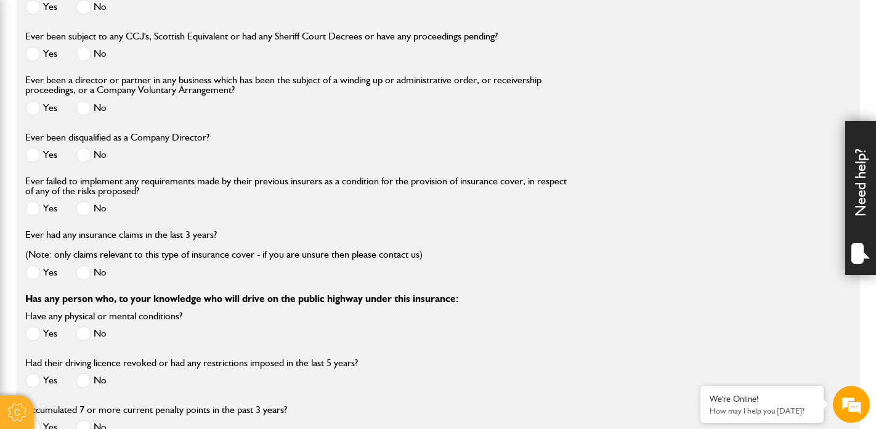
scroll to position [1624, 0]
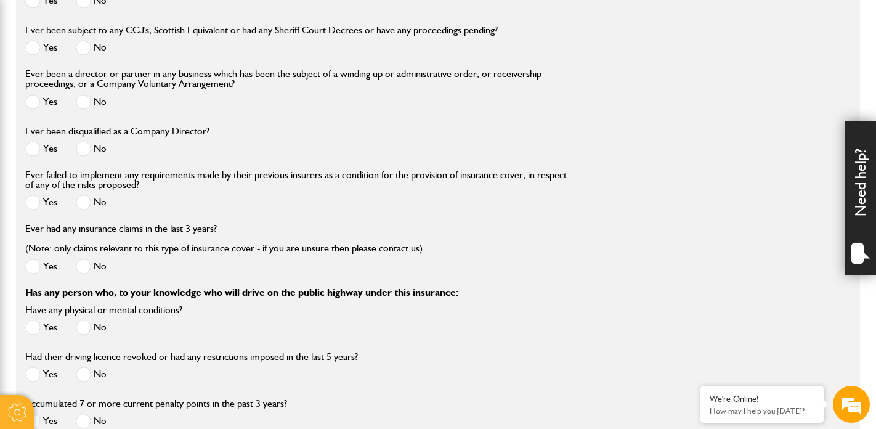
click at [88, 200] on span at bounding box center [83, 202] width 15 height 15
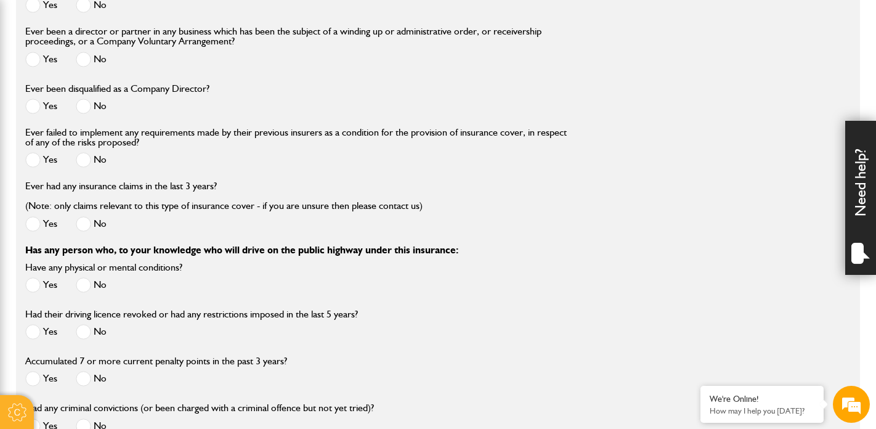
scroll to position [1684, 0]
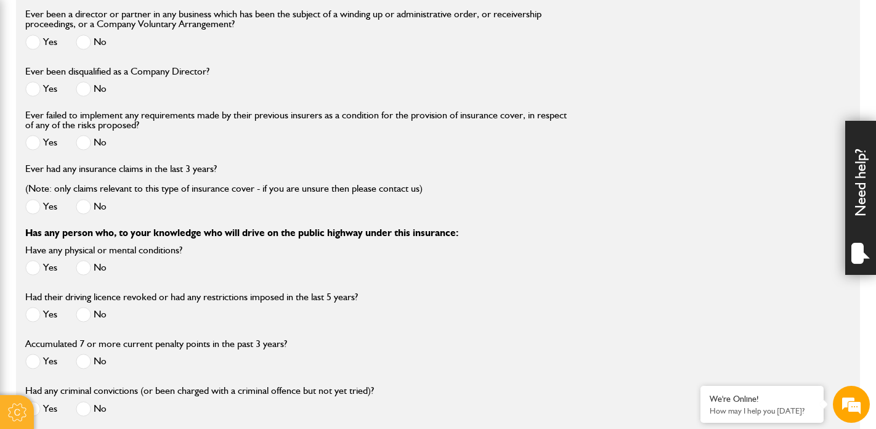
click at [90, 208] on span at bounding box center [83, 206] width 15 height 15
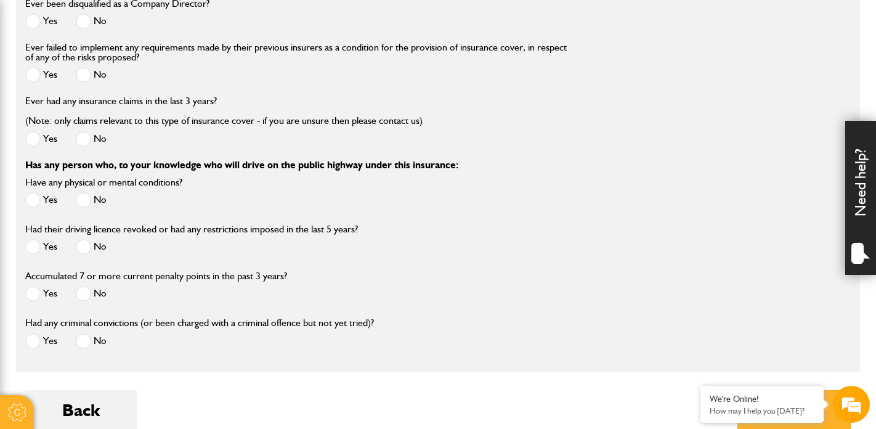
scroll to position [1753, 0]
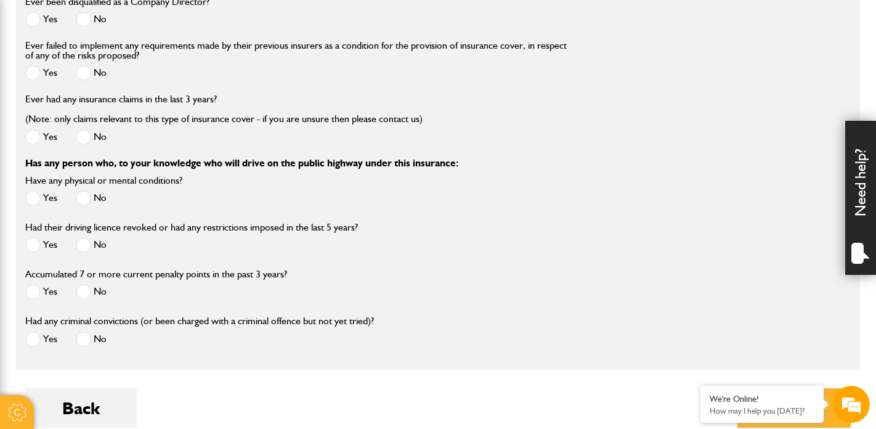
click at [86, 193] on span at bounding box center [83, 197] width 15 height 15
click at [87, 249] on span at bounding box center [83, 244] width 15 height 15
click at [89, 296] on span at bounding box center [83, 291] width 15 height 15
click at [92, 344] on label "No" at bounding box center [91, 338] width 31 height 15
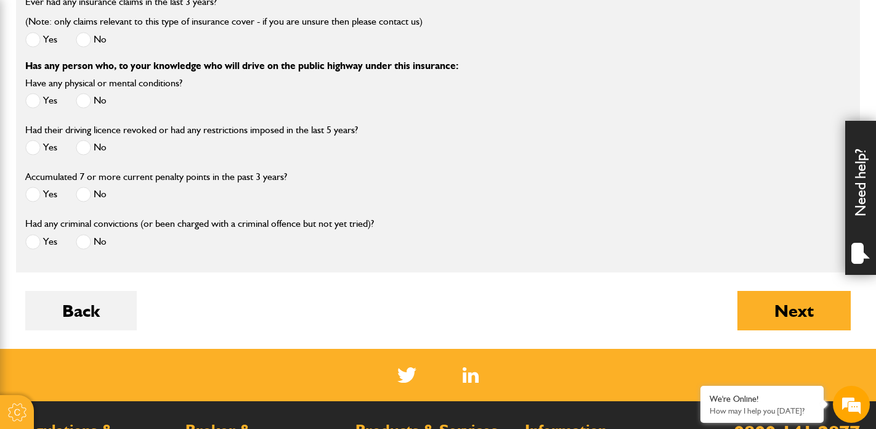
scroll to position [1851, 0]
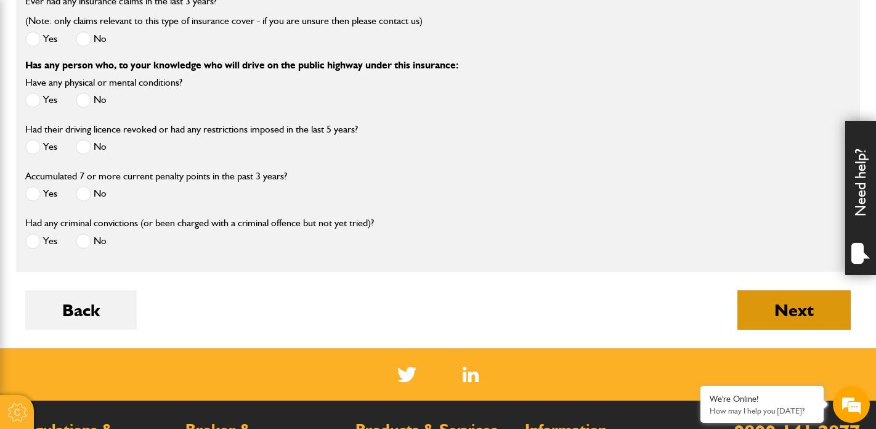
click at [767, 317] on button "Next" at bounding box center [793, 309] width 113 height 39
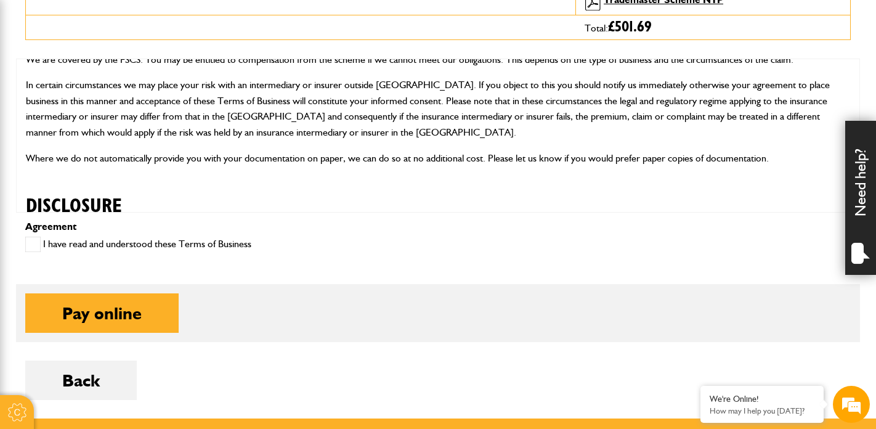
scroll to position [598, 0]
click at [164, 240] on label "I have read and understood these Terms of Business" at bounding box center [138, 243] width 226 height 15
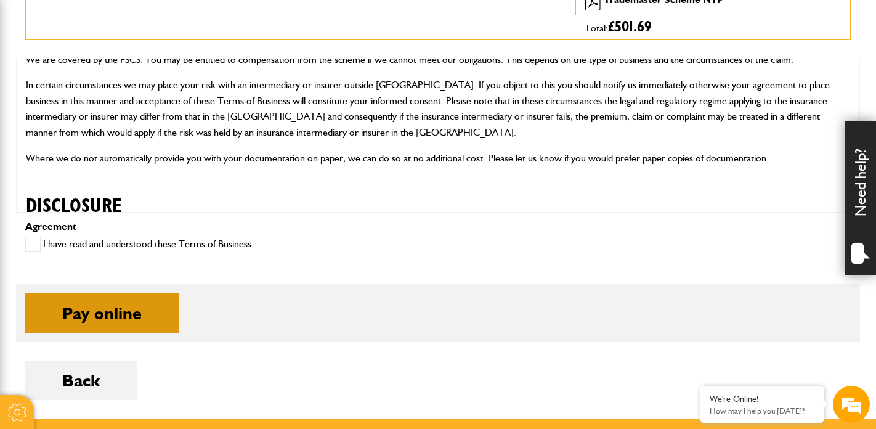
click at [129, 316] on button "Pay online" at bounding box center [101, 312] width 153 height 39
